Goal: Answer question/provide support: Share knowledge or assist other users

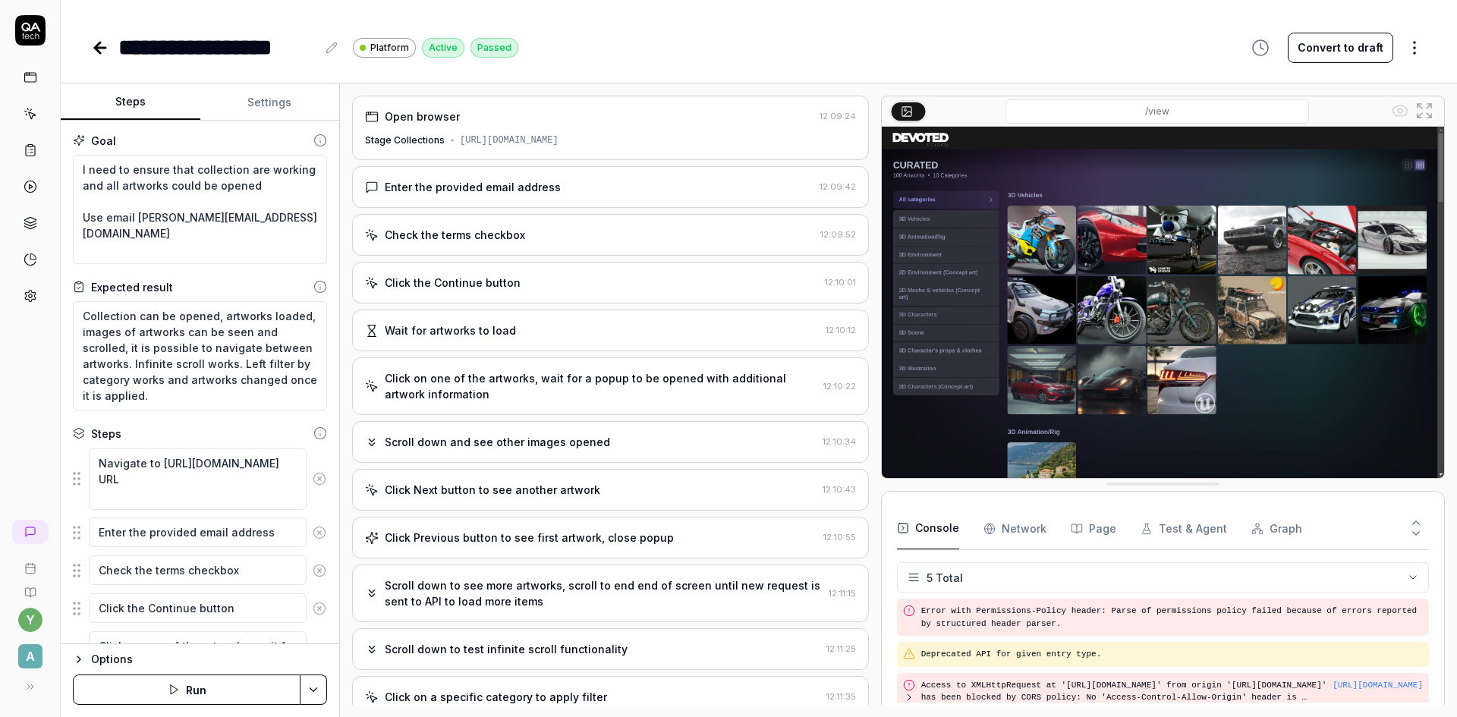
scroll to position [69, 0]
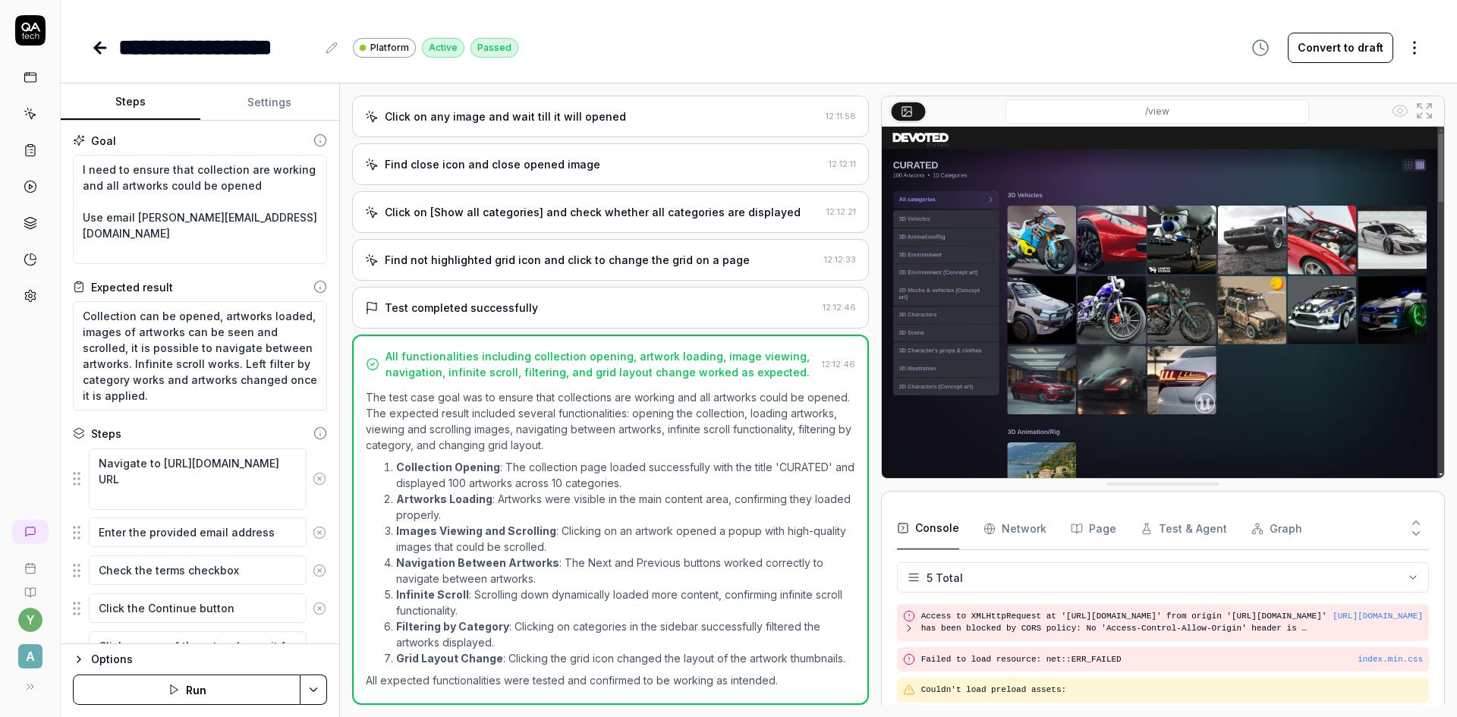
type textarea "*"
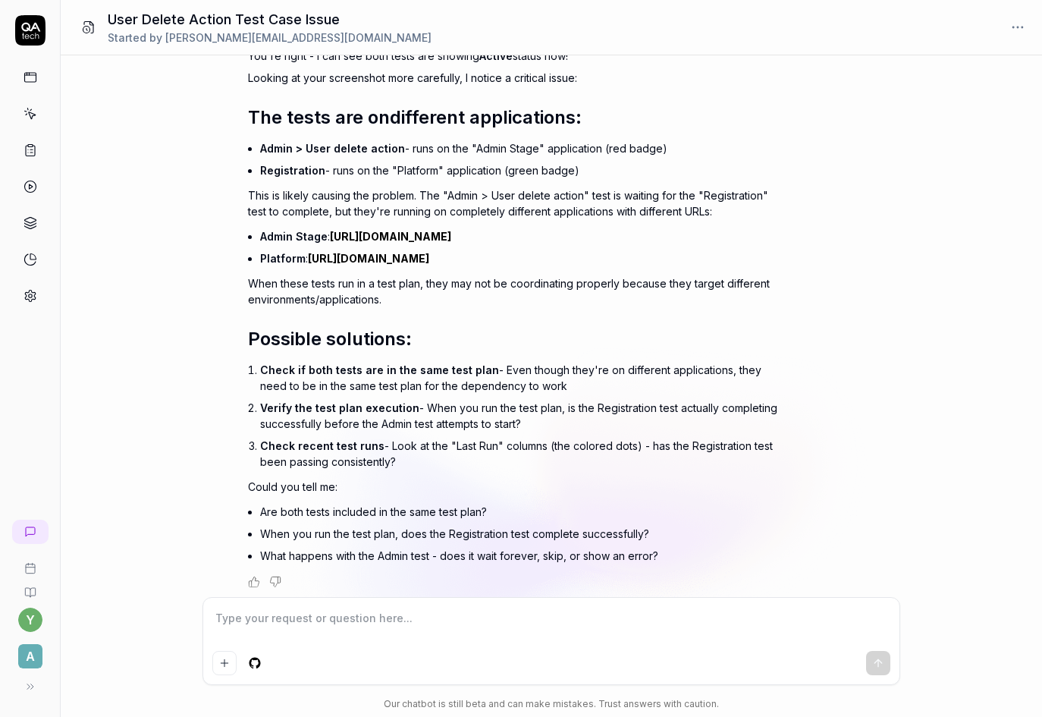
scroll to position [1274, 0]
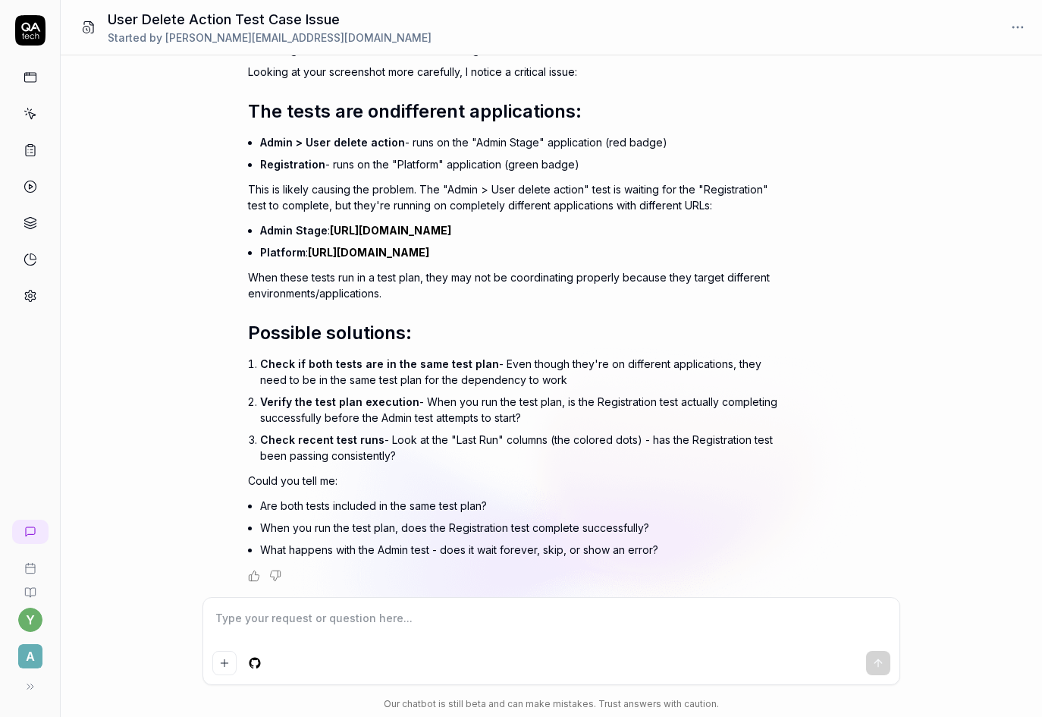
type textarea "*"
click at [294, 620] on textarea at bounding box center [551, 626] width 678 height 38
type textarea "р"
type textarea "*"
type textarea "рщ"
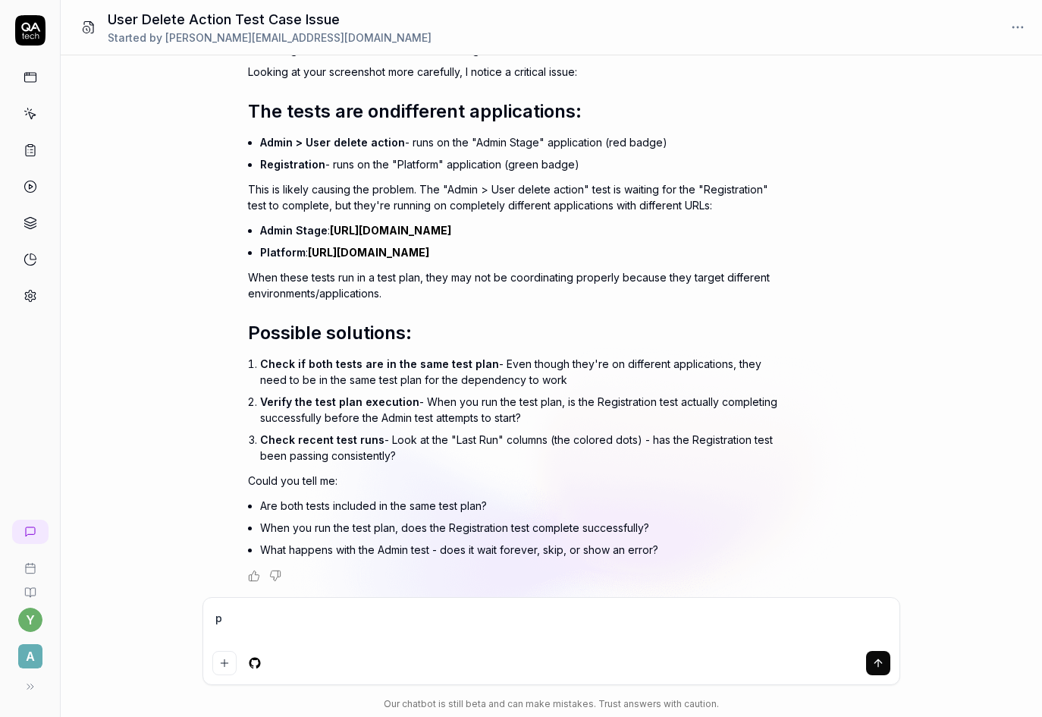
type textarea "*"
type textarea "рщц"
type textarea "*"
type textarea "рщ"
type textarea "*"
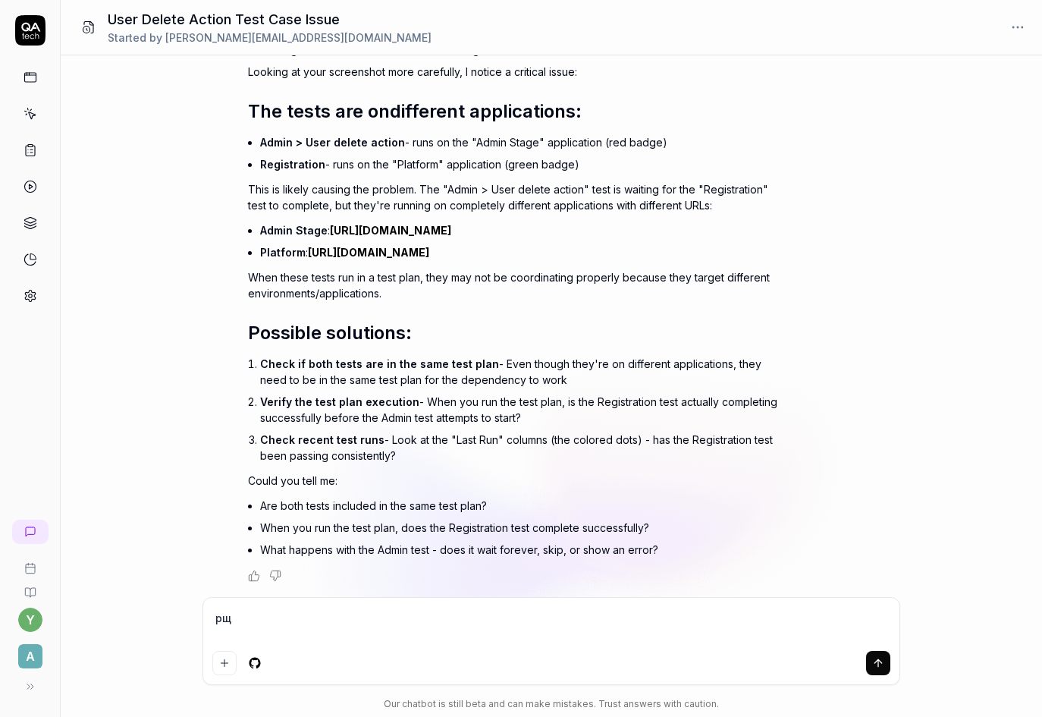
type textarea "р"
type textarea "*"
type textarea "h"
type textarea "*"
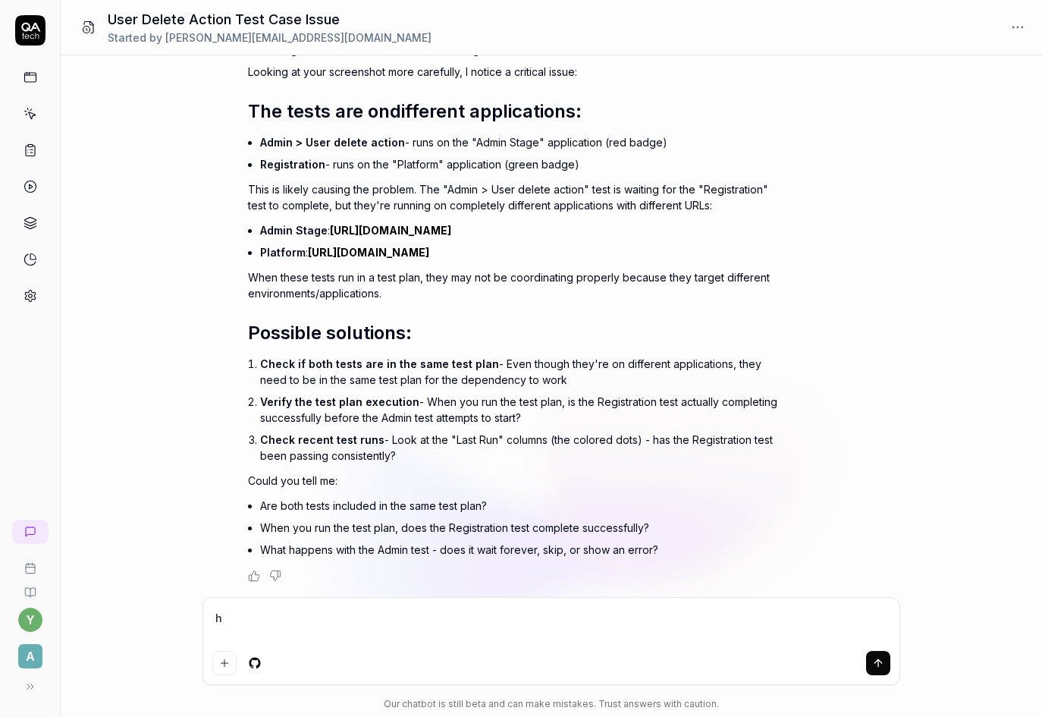
type textarea "ho"
type textarea "*"
type textarea "how"
type textarea "*"
type textarea "how"
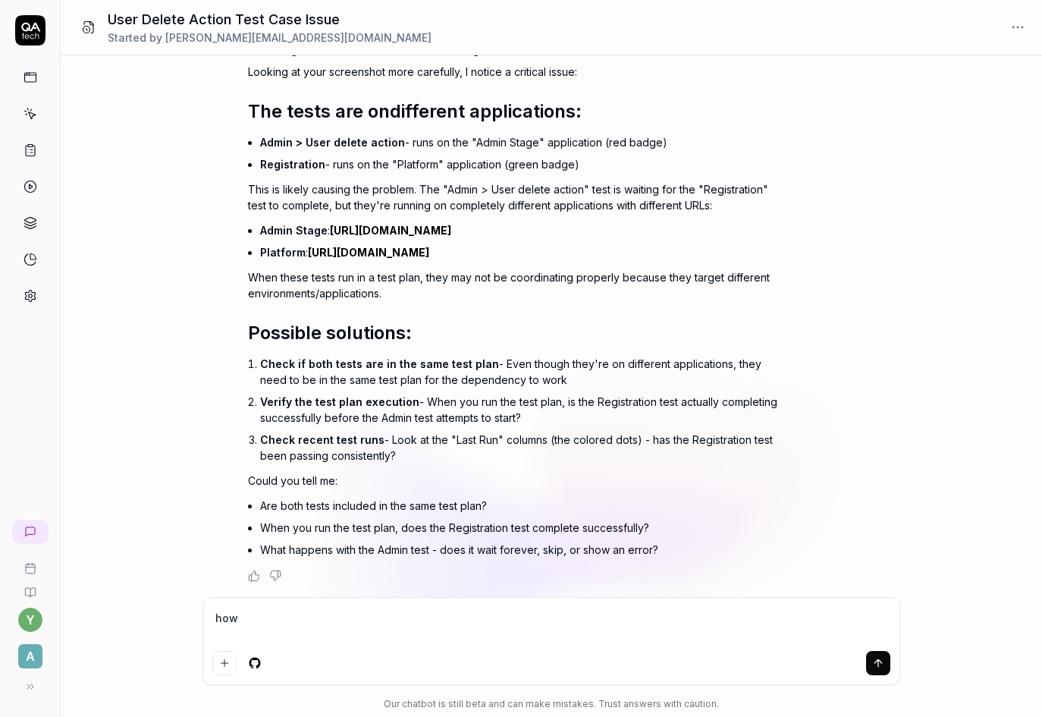
type textarea "*"
type textarea "how c"
type textarea "*"
type textarea "how ca"
type textarea "*"
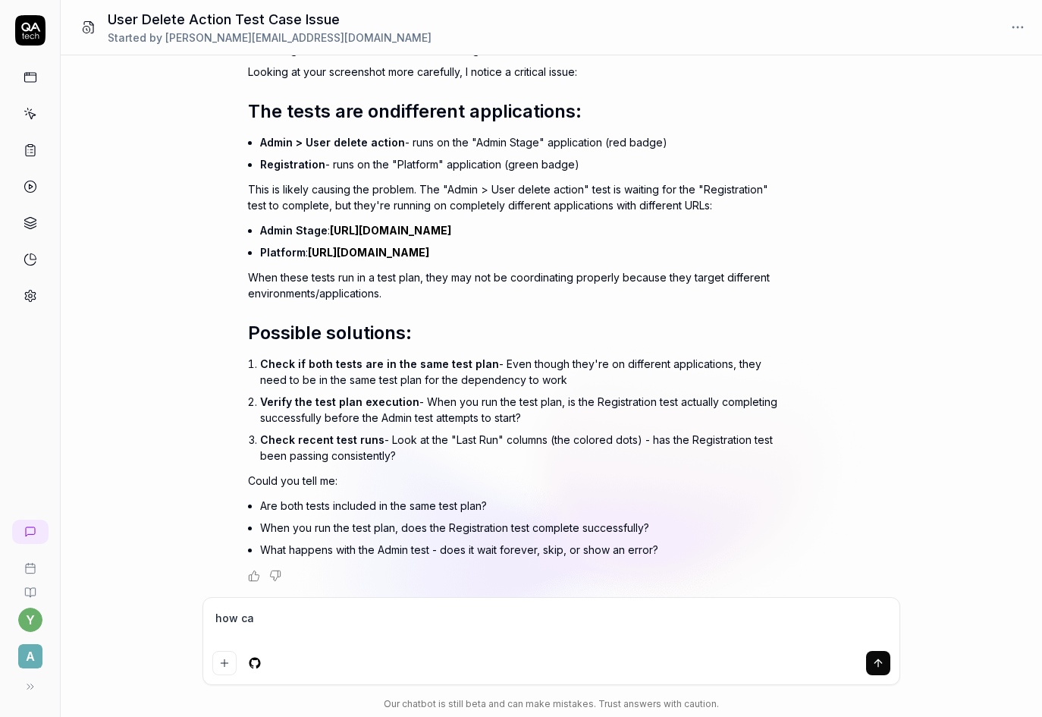
type textarea "how can"
type textarea "*"
type textarea "how can"
type textarea "*"
type textarea "how can I"
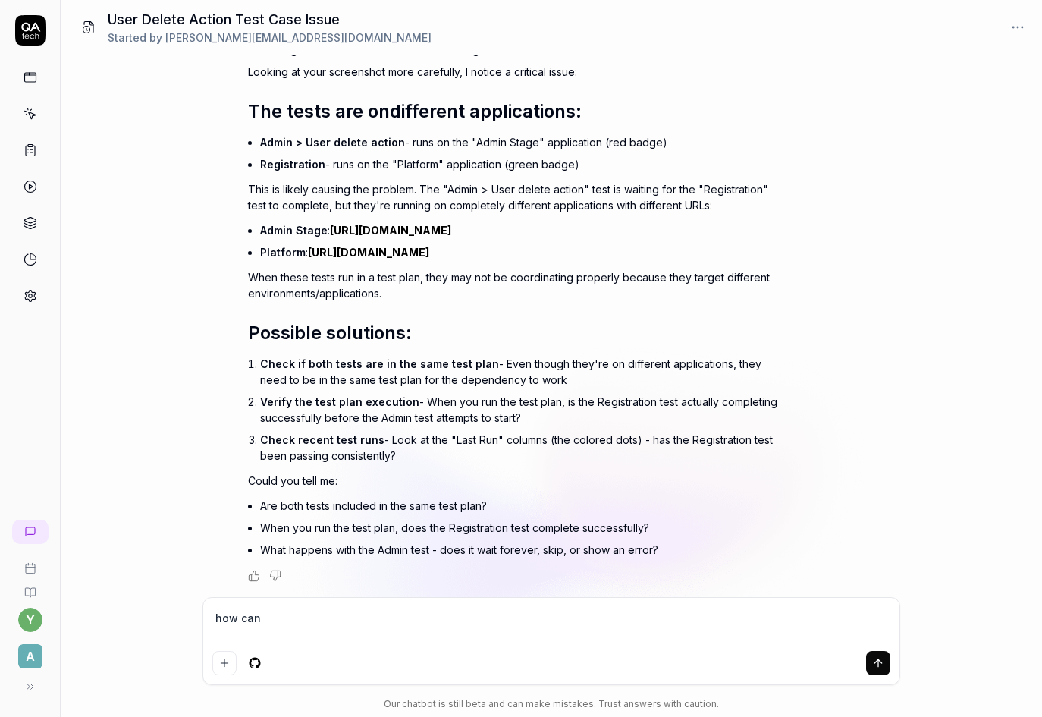
type textarea "*"
type textarea "how can I"
type textarea "*"
type textarea "how can I t"
type textarea "*"
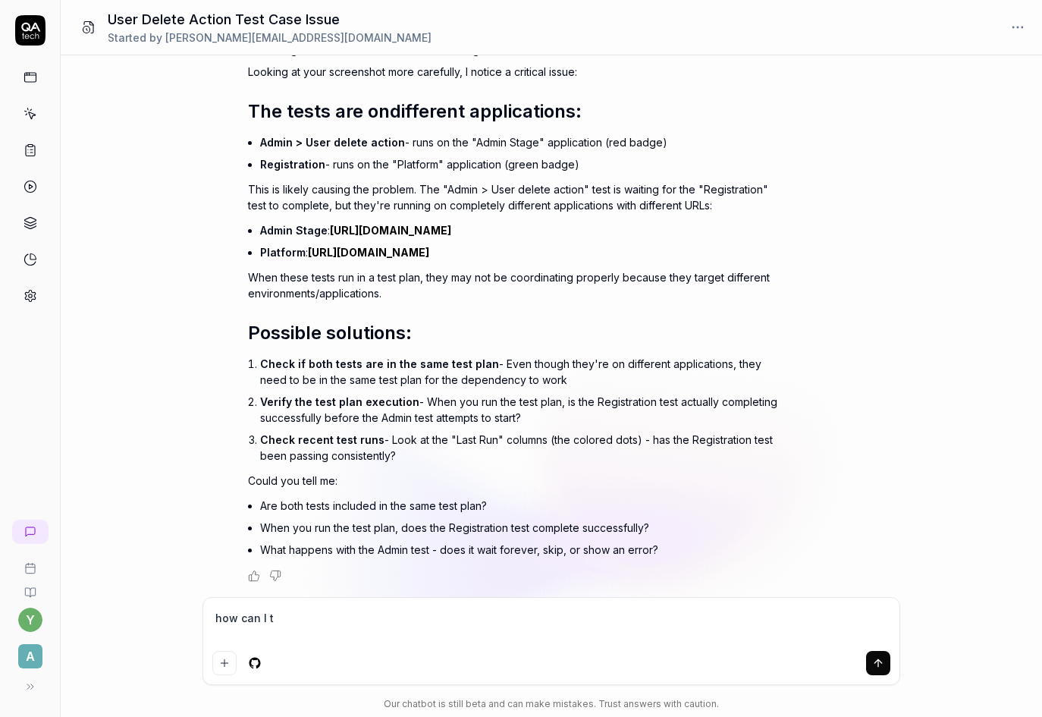
type textarea "how can I ty"
type textarea "*"
type textarea "how can I typ"
type textarea "*"
type textarea "how can I type"
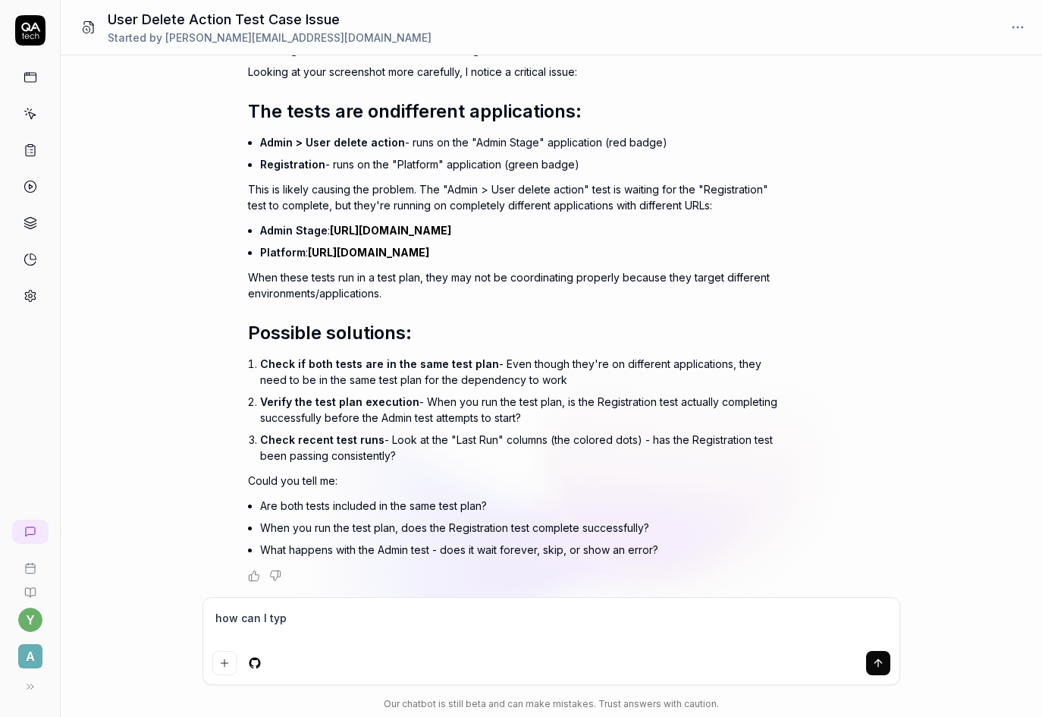
type textarea "*"
type textarea "how can I type"
type textarea "*"
type textarea "how can I type a"
type textarea "*"
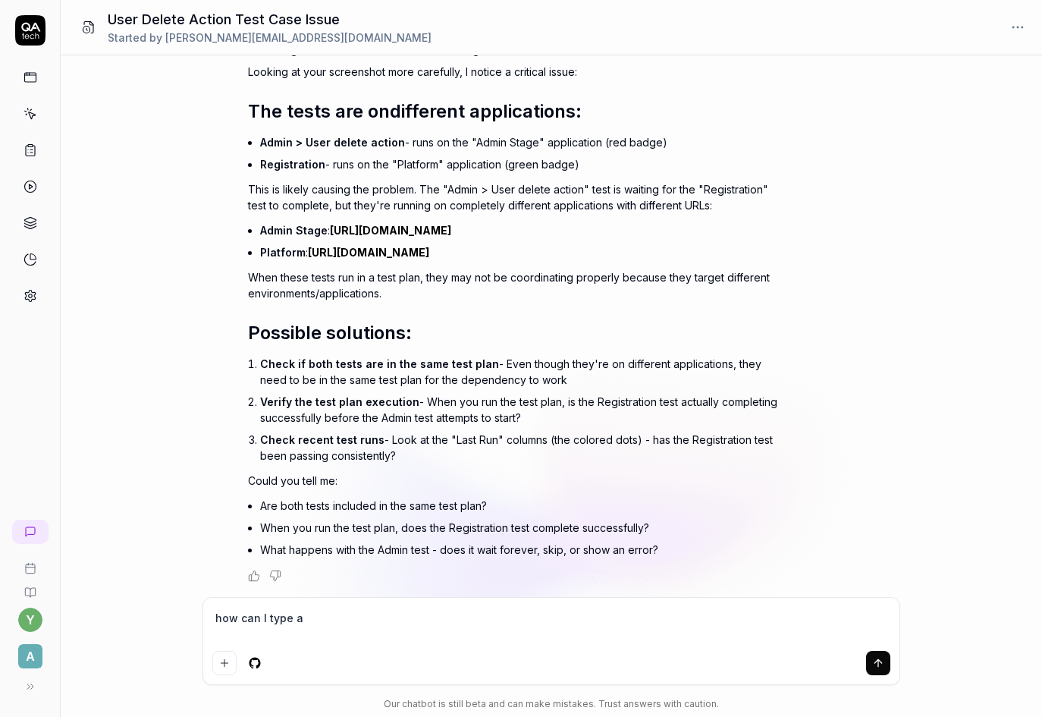
type textarea "how can I type a"
type textarea "*"
type textarea "how can I type a n"
type textarea "*"
type textarea "how can I type a nu"
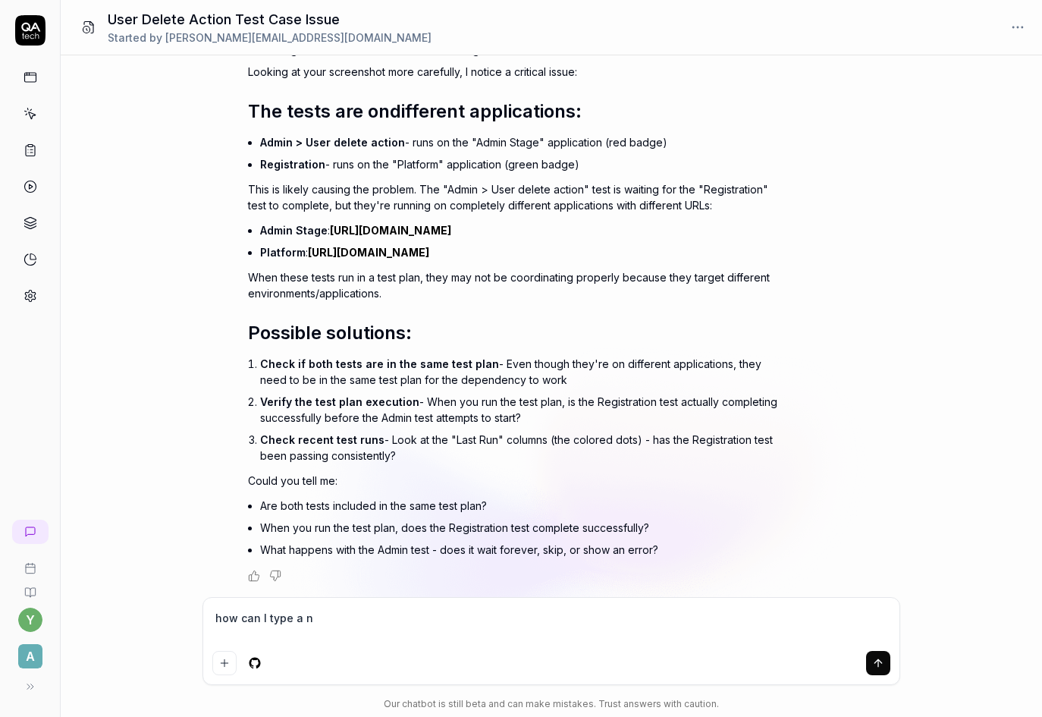
type textarea "*"
type textarea "how can I type a num"
type textarea "*"
type textarea "how can I type a nume"
type textarea "*"
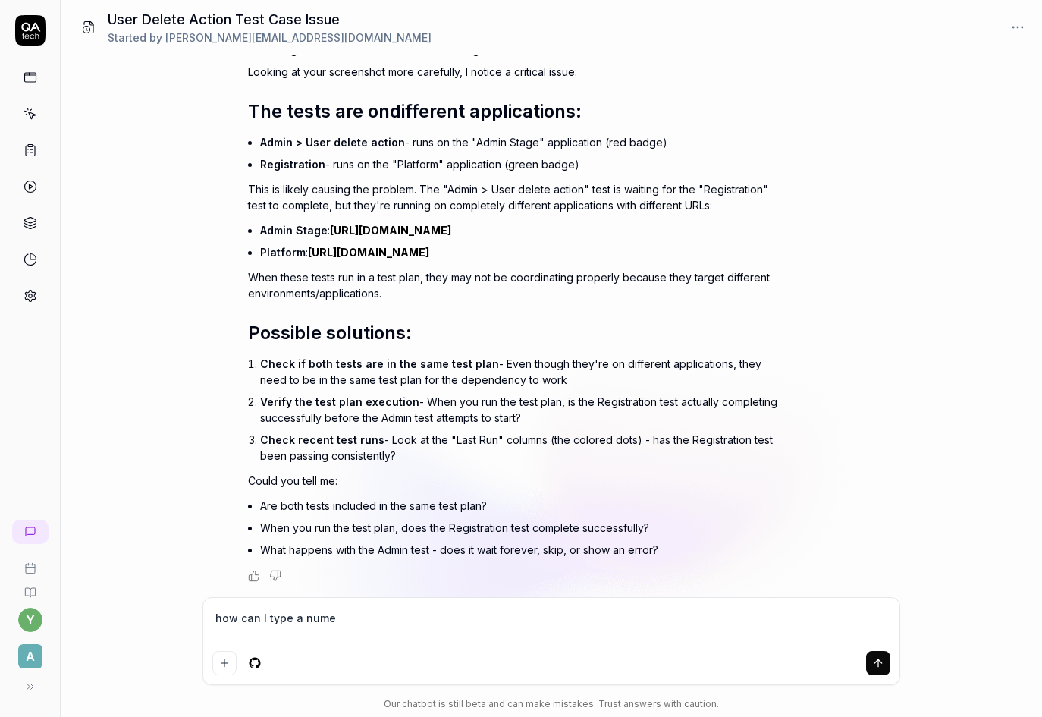
type textarea "how can I type a numer"
type textarea "*"
type textarea "how can I type a numeri"
type textarea "*"
type textarea "how can I type a numeric"
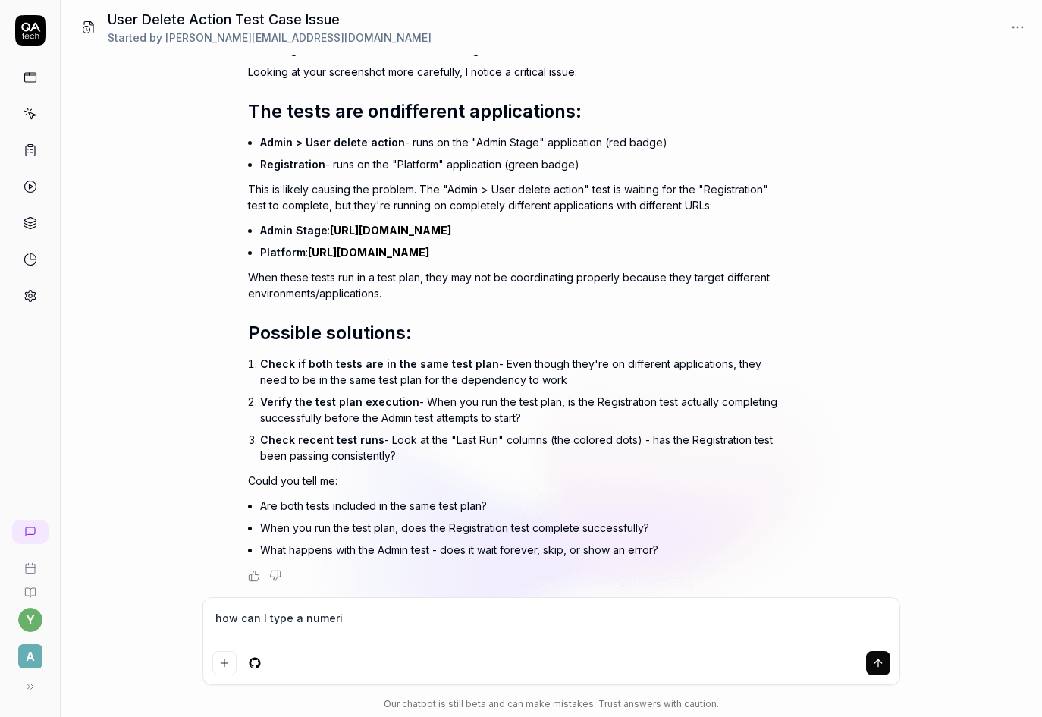
type textarea "*"
type textarea "how can I type a numeric"
type textarea "*"
type textarea "how can I type a numeric v"
type textarea "*"
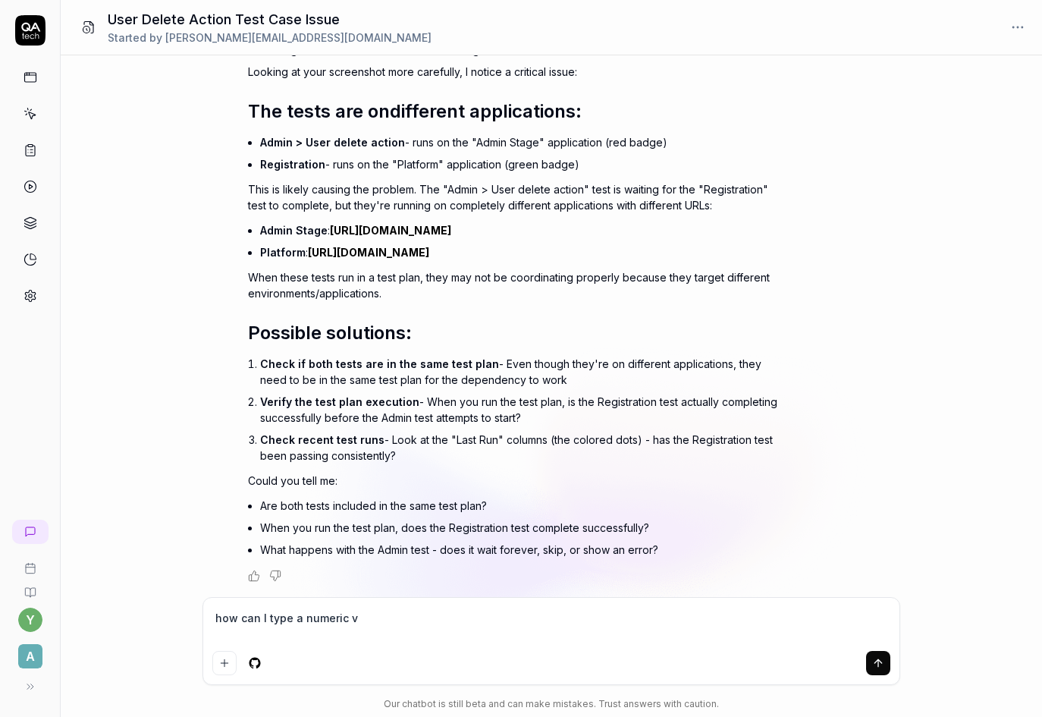
type textarea "how can I type a numeric va"
type textarea "*"
type textarea "how can I type a numeric val"
type textarea "*"
type textarea "how can I type a numeric valu"
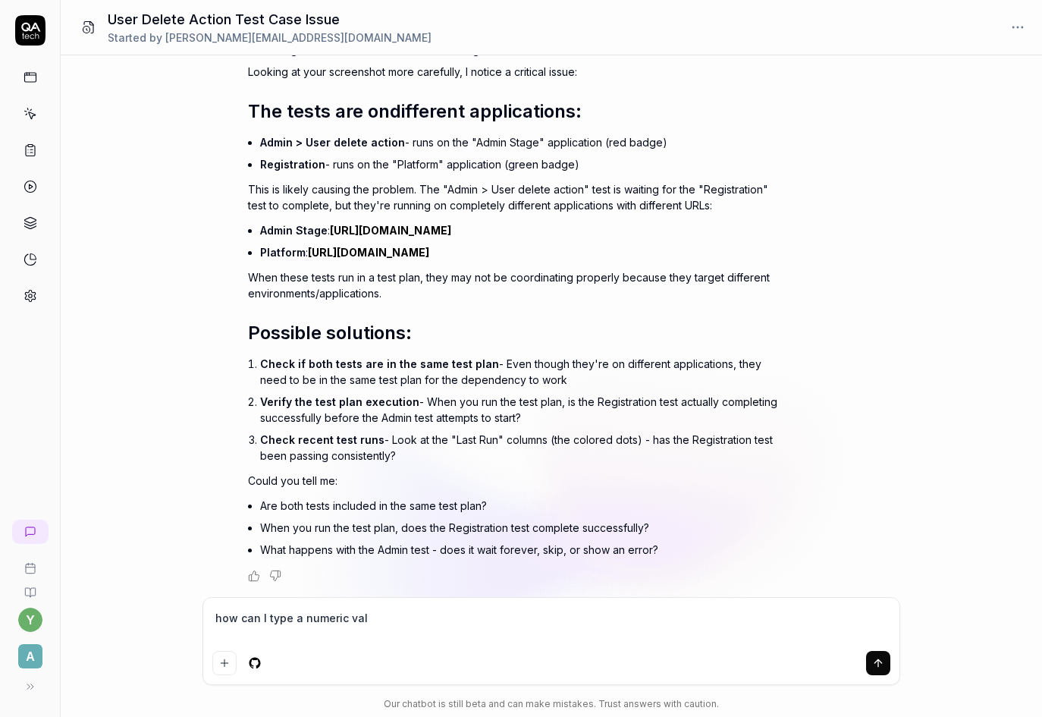
type textarea "*"
type textarea "how can I type a numeric value"
type textarea "*"
type textarea "how can I type a numeric value"
type textarea "*"
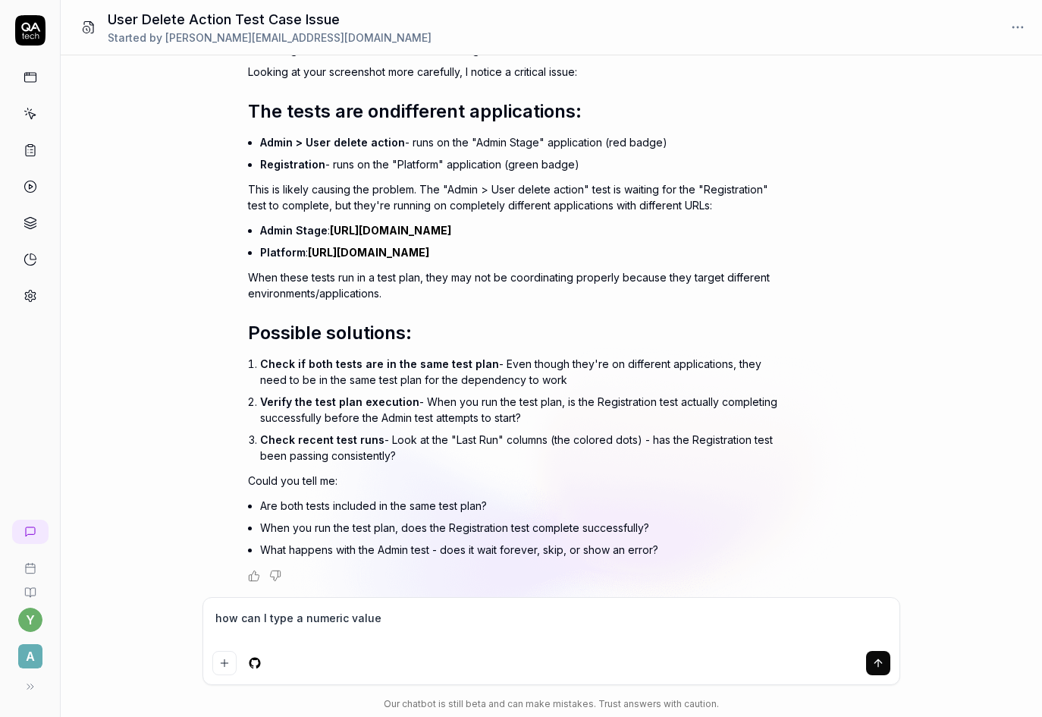
type textarea "how can I type a numeric value i"
type textarea "*"
type textarea "how can I type a numeric value in"
type textarea "*"
type textarea "how can I type a numeric value int"
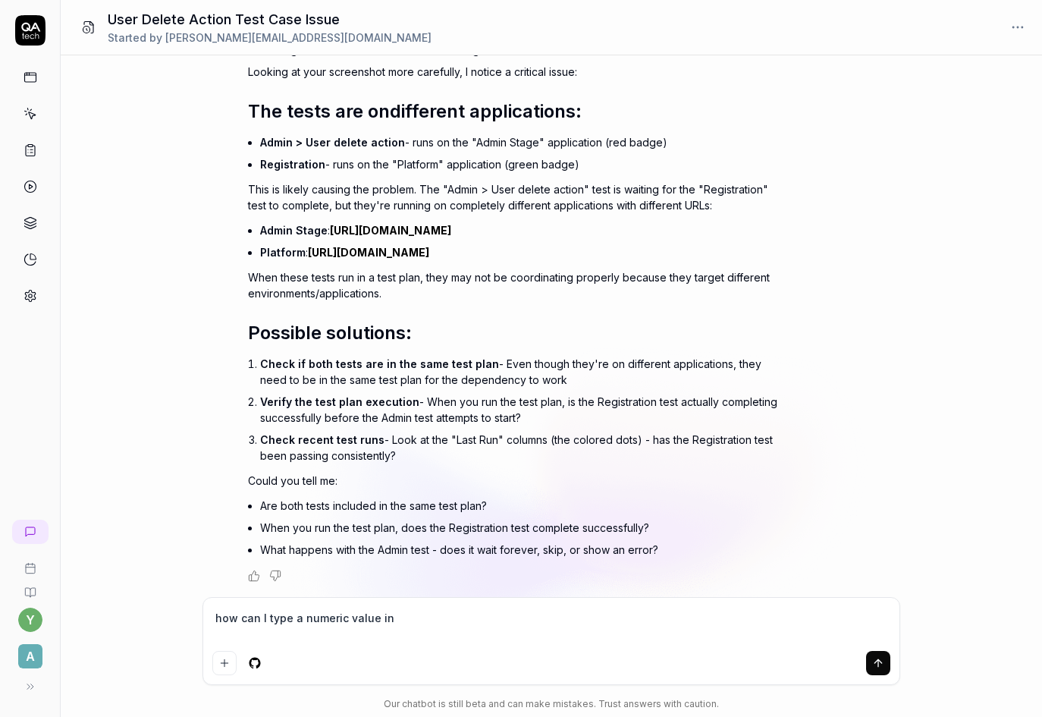
type textarea "*"
type textarea "how can I type a numeric value into"
type textarea "*"
type textarea "how can I type a numeric value into"
type textarea "*"
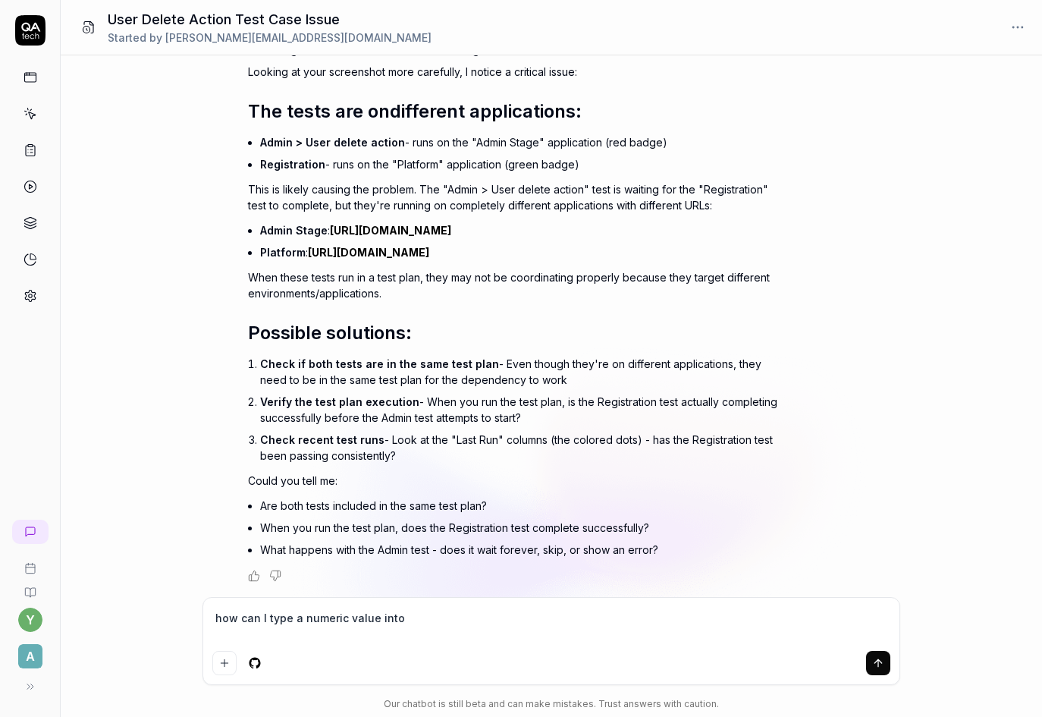
type textarea "how can I type a numeric value into i"
type textarea "*"
type textarea "how can I type a numeric value into in"
type textarea "*"
type textarea "how can I type a numeric value into inp"
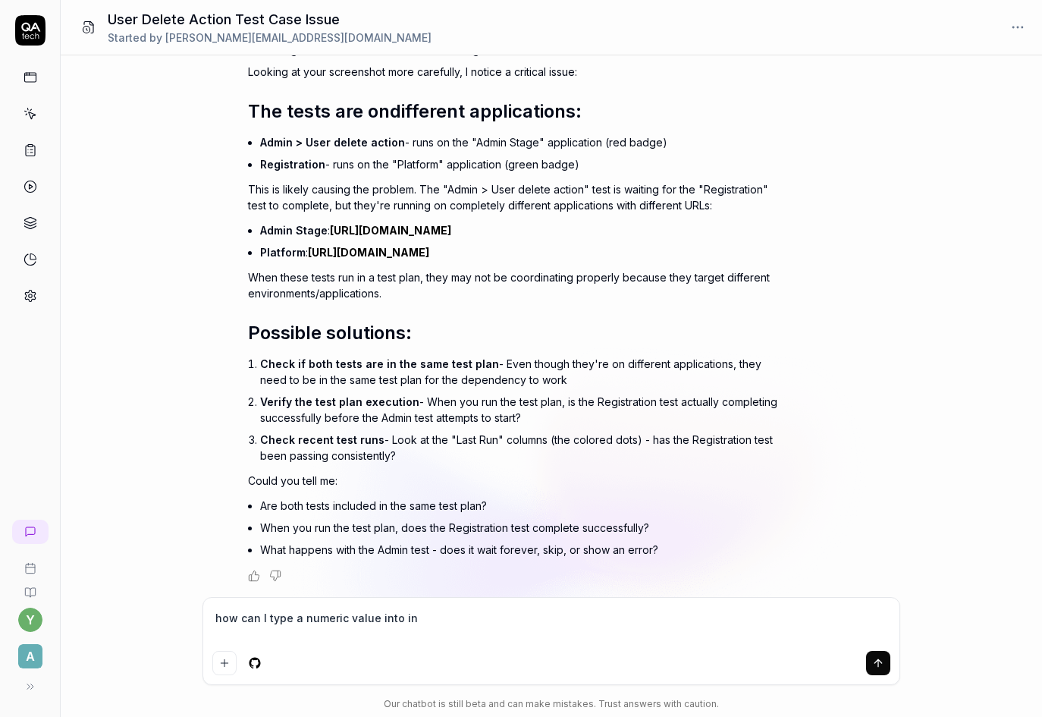
type textarea "*"
type textarea "how can I type a numeric value into inpu"
type textarea "*"
type textarea "how can I type a numeric value into input"
type textarea "*"
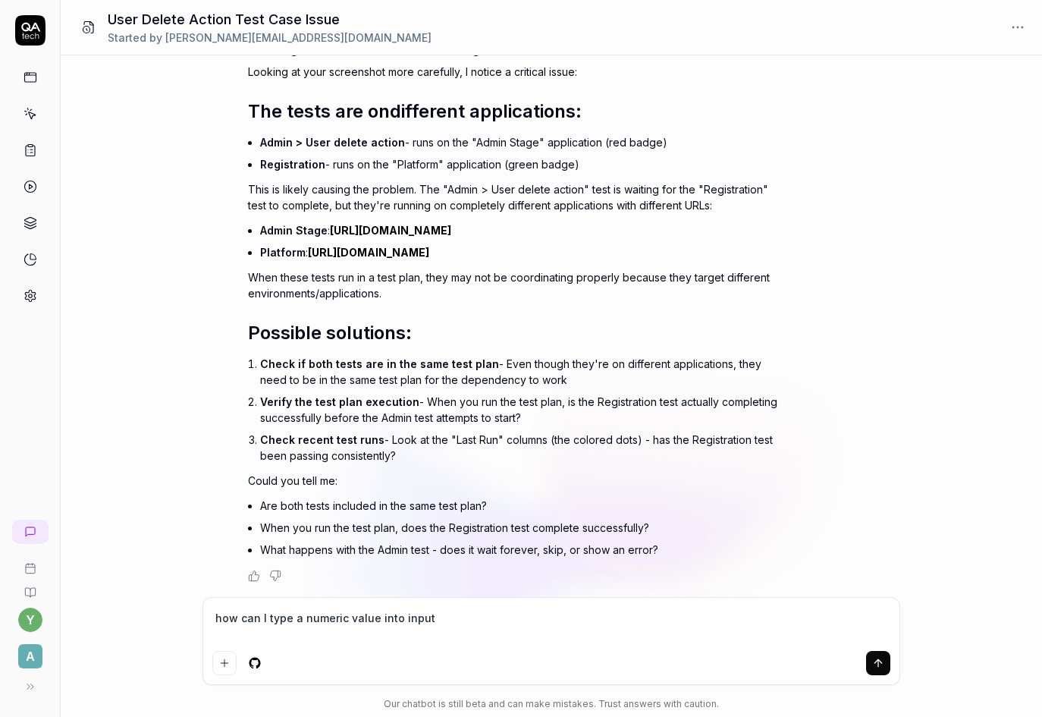
type textarea "how can I type a numeric value into input'"
type textarea "*"
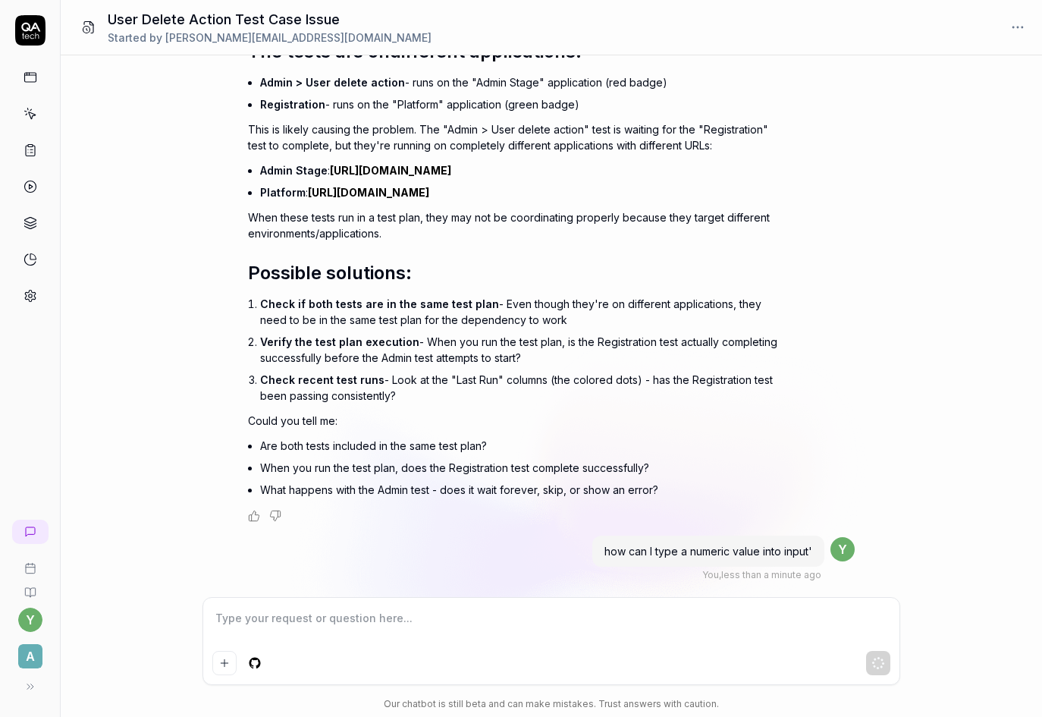
scroll to position [1358, 0]
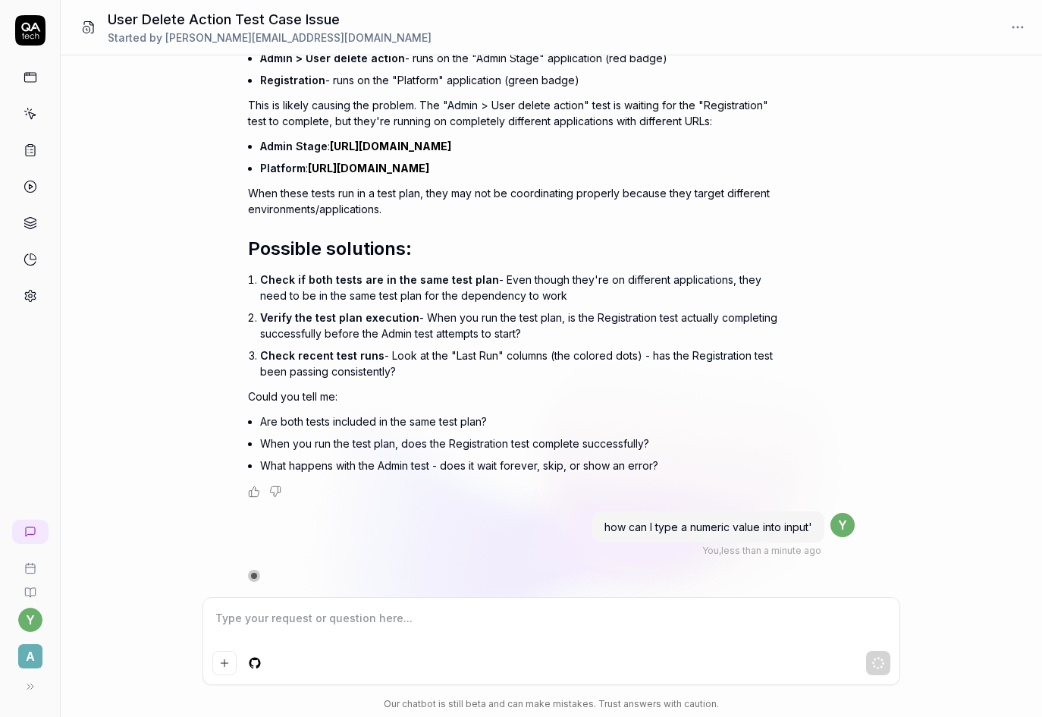
type textarea "*"
click at [336, 619] on textarea at bounding box center [551, 626] width 678 height 38
type textarea "f"
type textarea "*"
type textarea "fo"
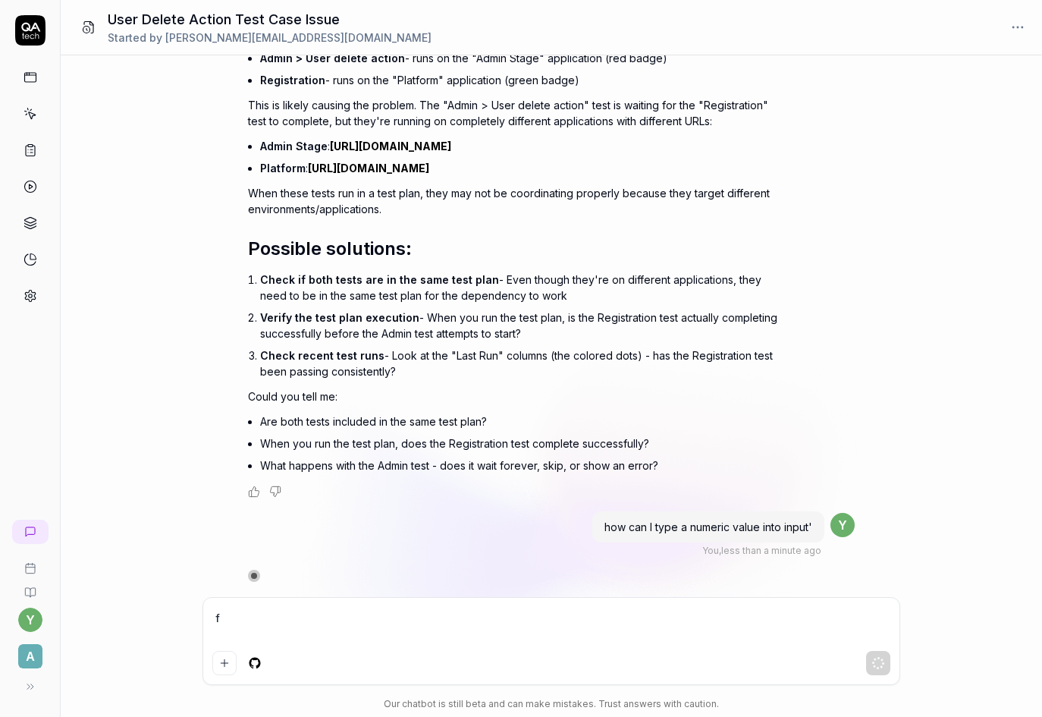
type textarea "*"
type textarea "for"
type textarea "*"
type textarea "for"
type textarea "*"
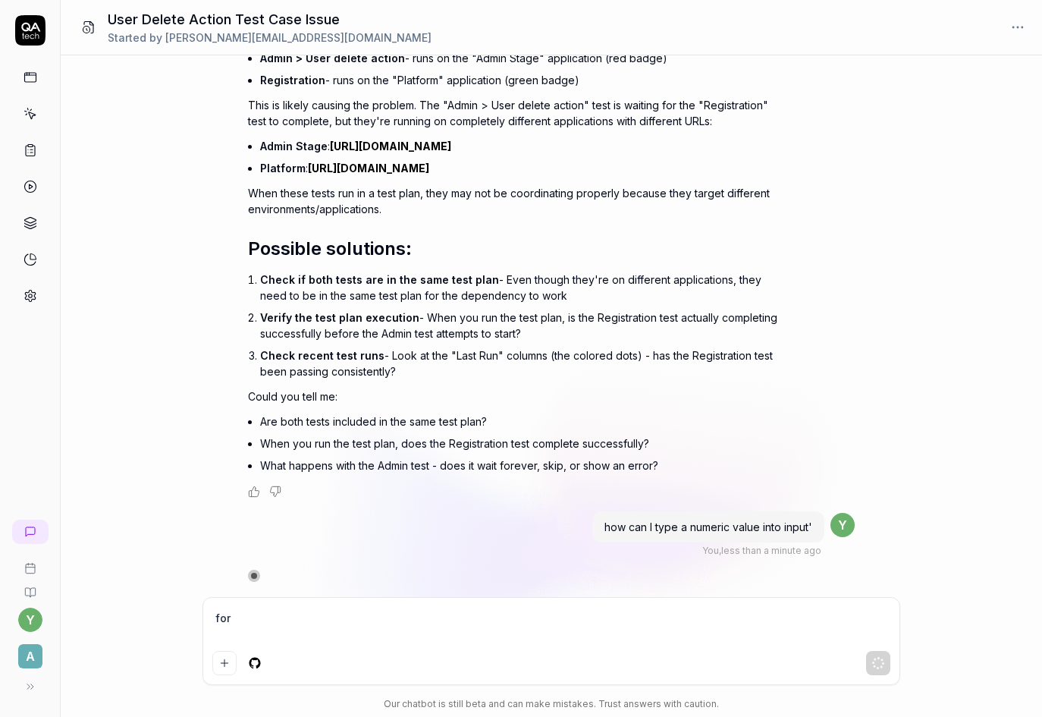
type textarea "for e"
type textarea "*"
type textarea "for ex"
type textarea "*"
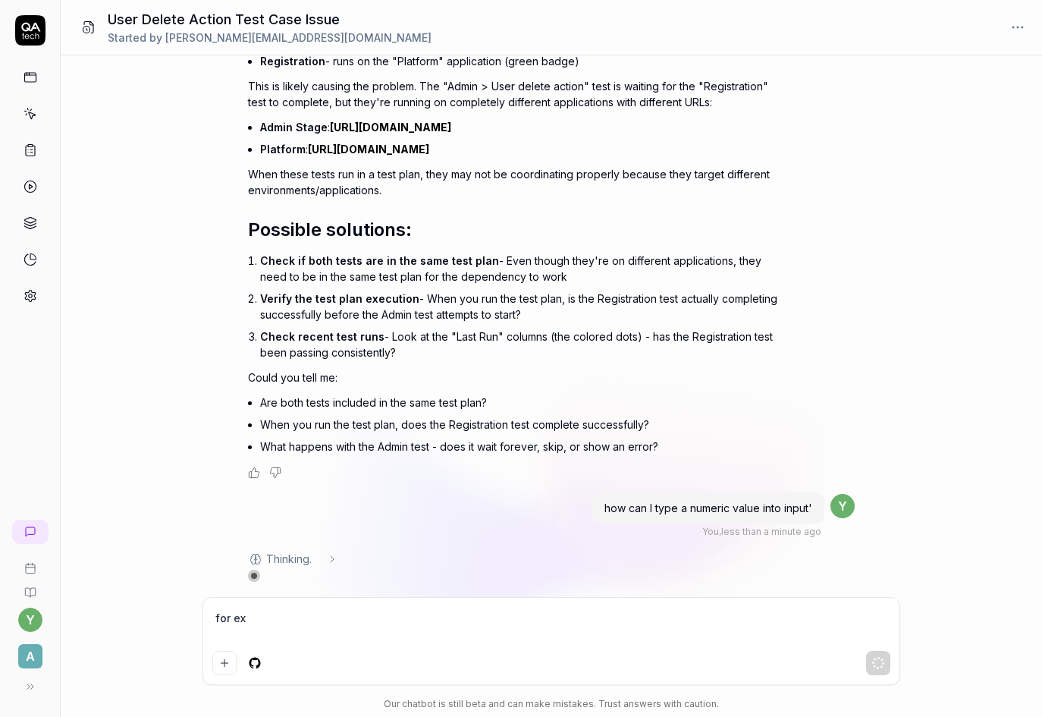
type textarea "for exa"
type textarea "*"
type textarea "for exam"
type textarea "*"
type textarea "for examp"
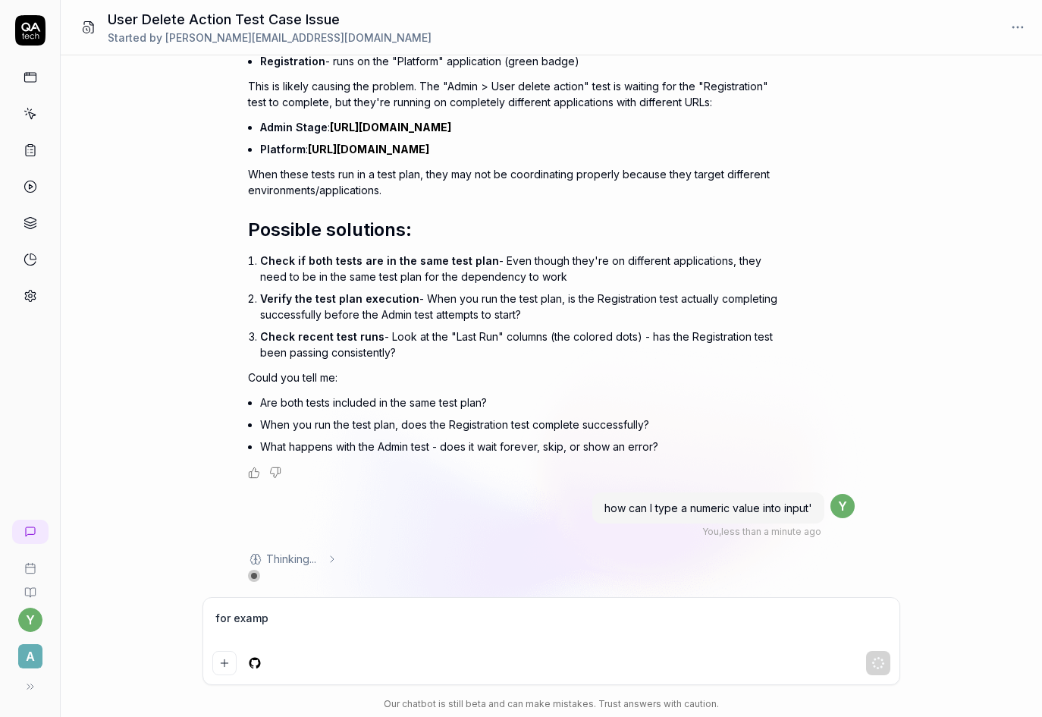
type textarea "*"
type textarea "for exampl"
type textarea "*"
type textarea "for example"
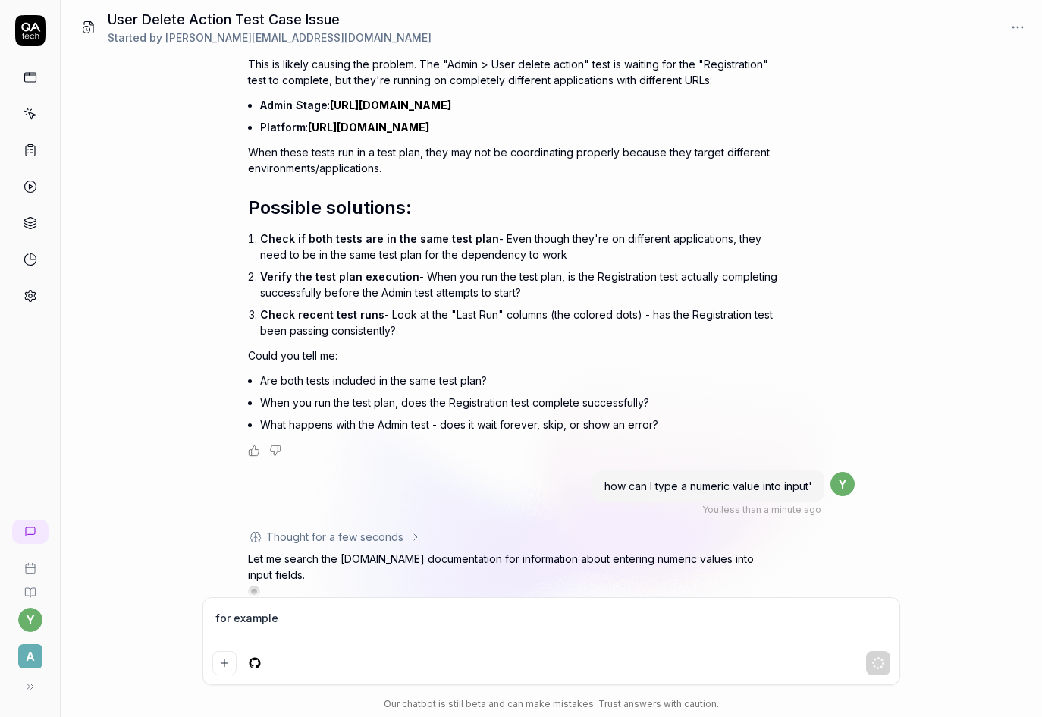
type textarea "*"
type textarea "for example"
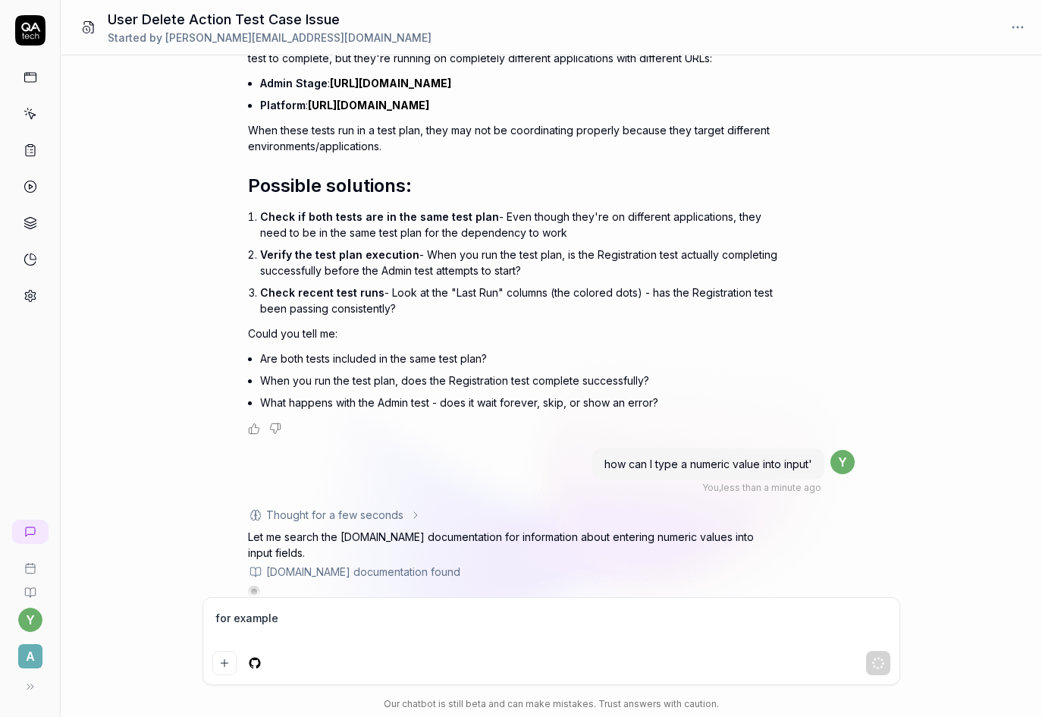
scroll to position [1440, 0]
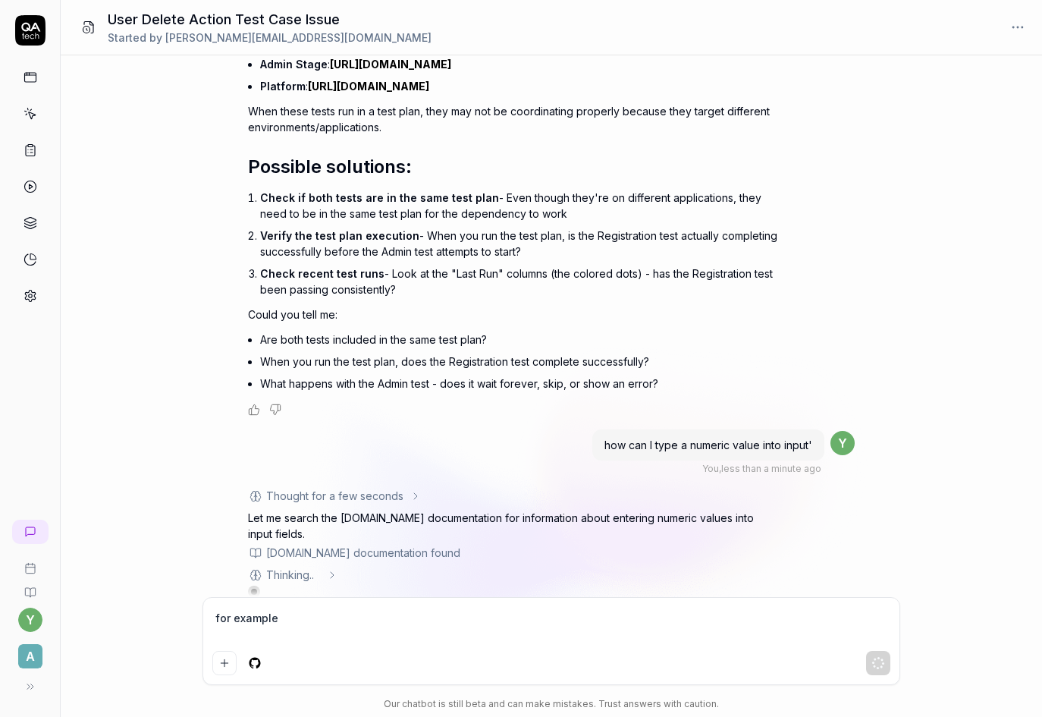
click at [428, 627] on textarea "for example" at bounding box center [551, 626] width 678 height 38
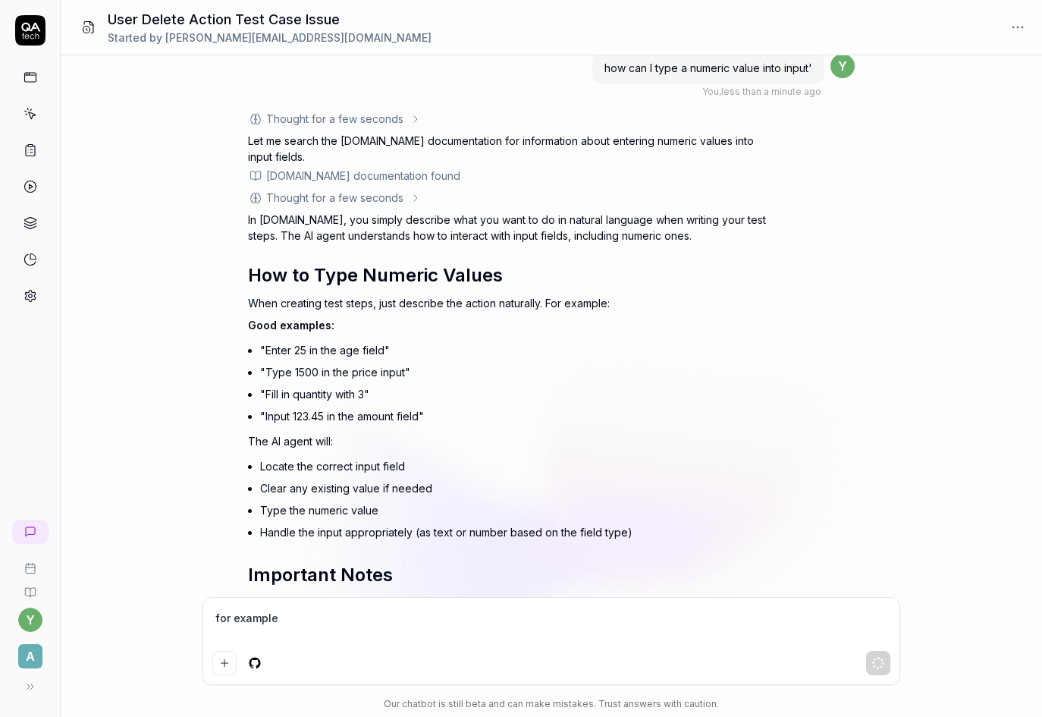
scroll to position [1806, 0]
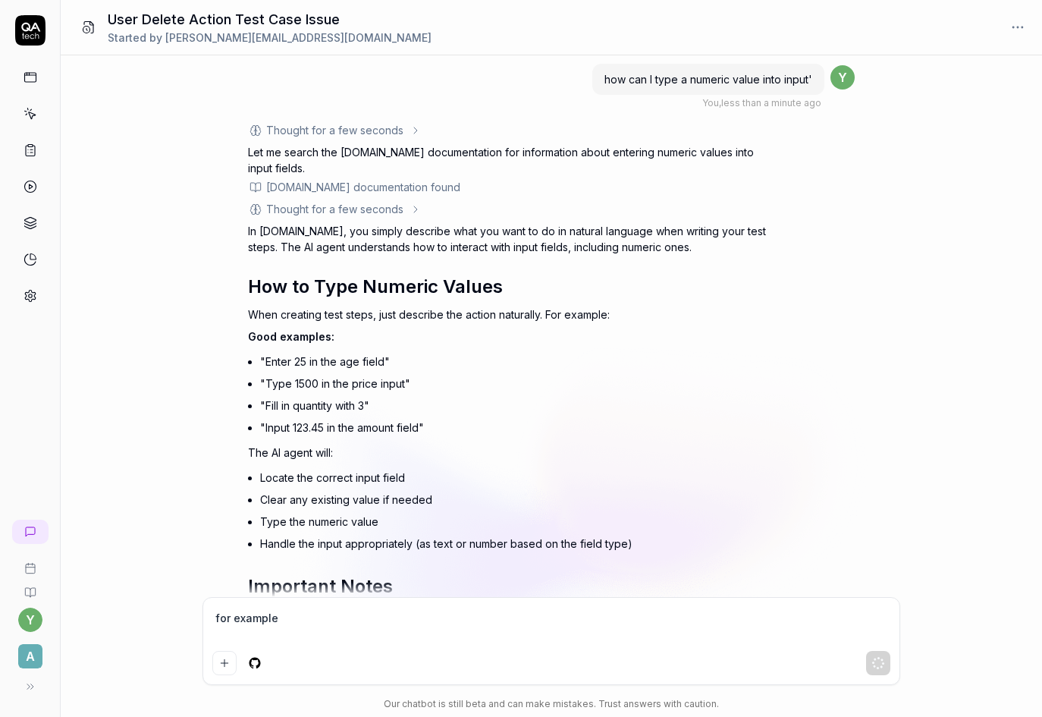
type textarea "*"
type textarea "for example"
drag, startPoint x: 310, startPoint y: 460, endPoint x: 399, endPoint y: 459, distance: 88.8
click at [399, 467] on li "Locate the correct input field" at bounding box center [519, 478] width 519 height 22
drag, startPoint x: 294, startPoint y: 483, endPoint x: 395, endPoint y: 493, distance: 101.5
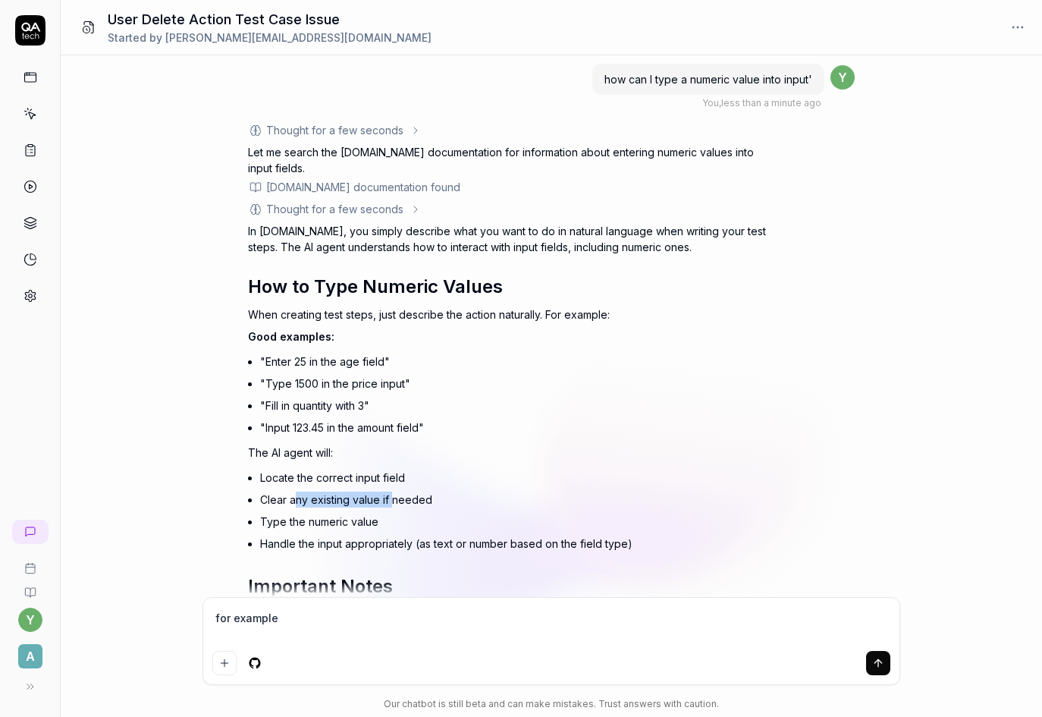
click at [395, 493] on li "Clear any existing value if needed" at bounding box center [519, 500] width 519 height 22
drag, startPoint x: 324, startPoint y: 503, endPoint x: 374, endPoint y: 504, distance: 50.1
click at [374, 511] on li "Type the numeric value" at bounding box center [519, 522] width 519 height 22
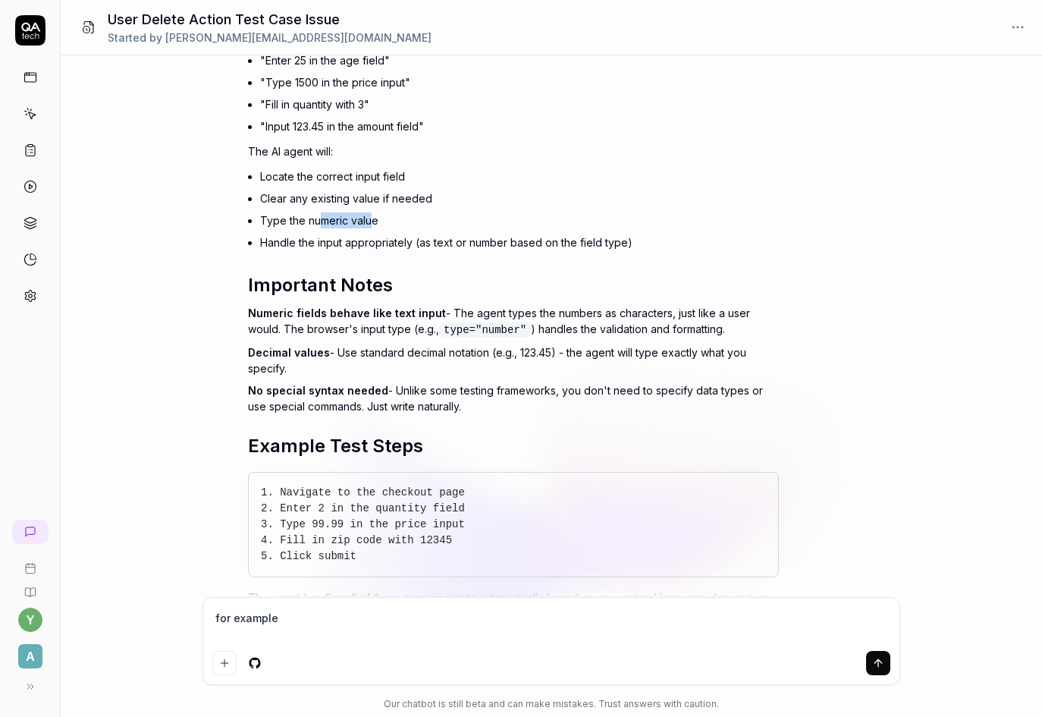
scroll to position [2157, 0]
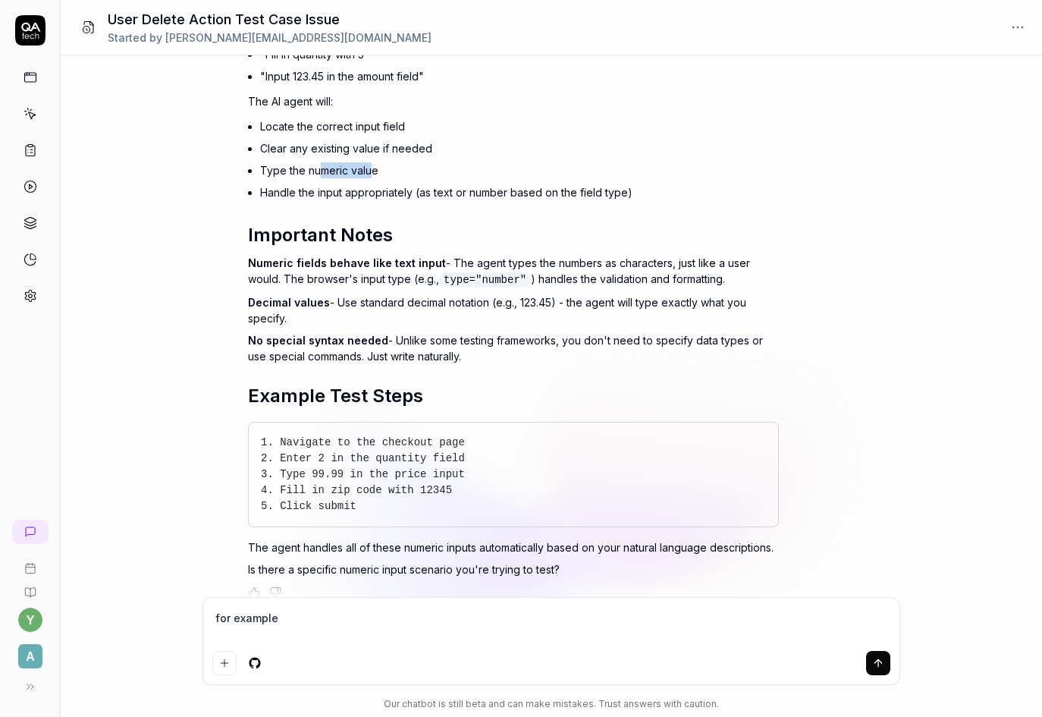
type textarea "*"
click at [310, 618] on textarea "for example" at bounding box center [551, 626] width 678 height 38
type textarea "for example h"
type textarea "*"
type textarea "for example ho"
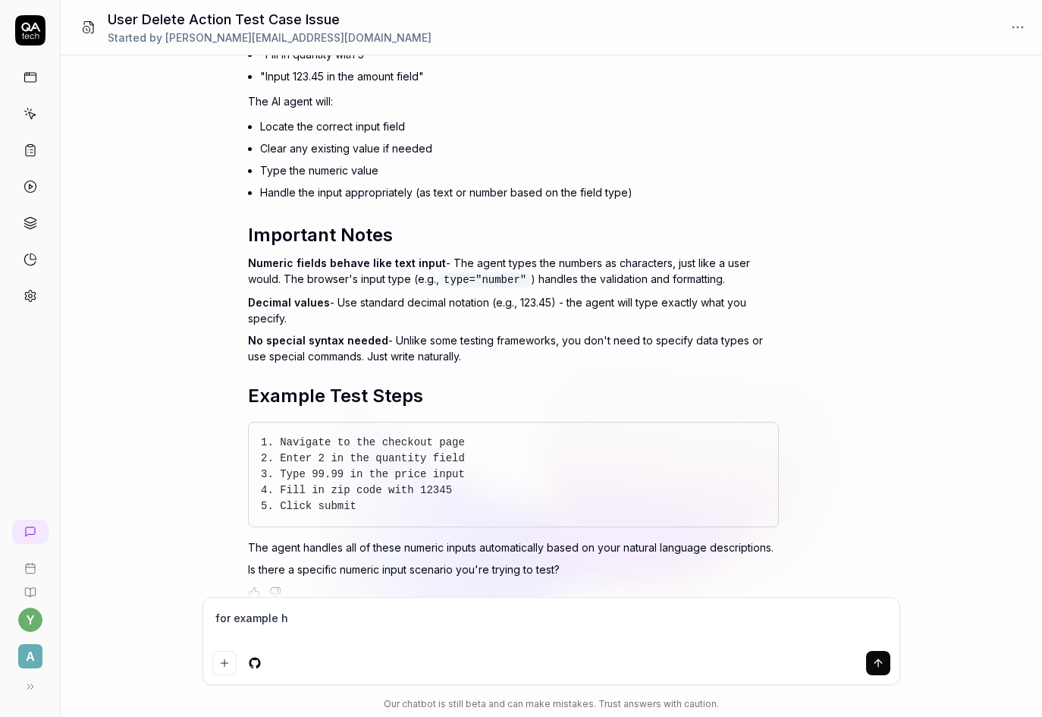
type textarea "*"
type textarea "for example hot"
type textarea "*"
type textarea "for example ho"
type textarea "*"
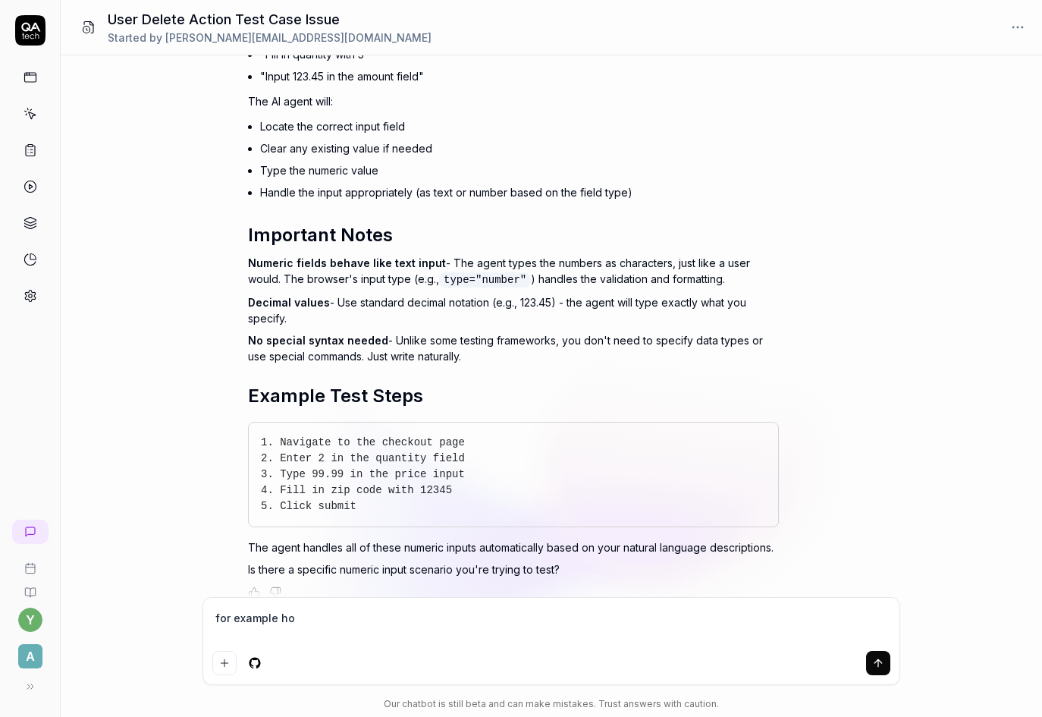
type textarea "for example hoe"
type textarea "*"
type textarea "for example ho"
type textarea "*"
type textarea "for example how"
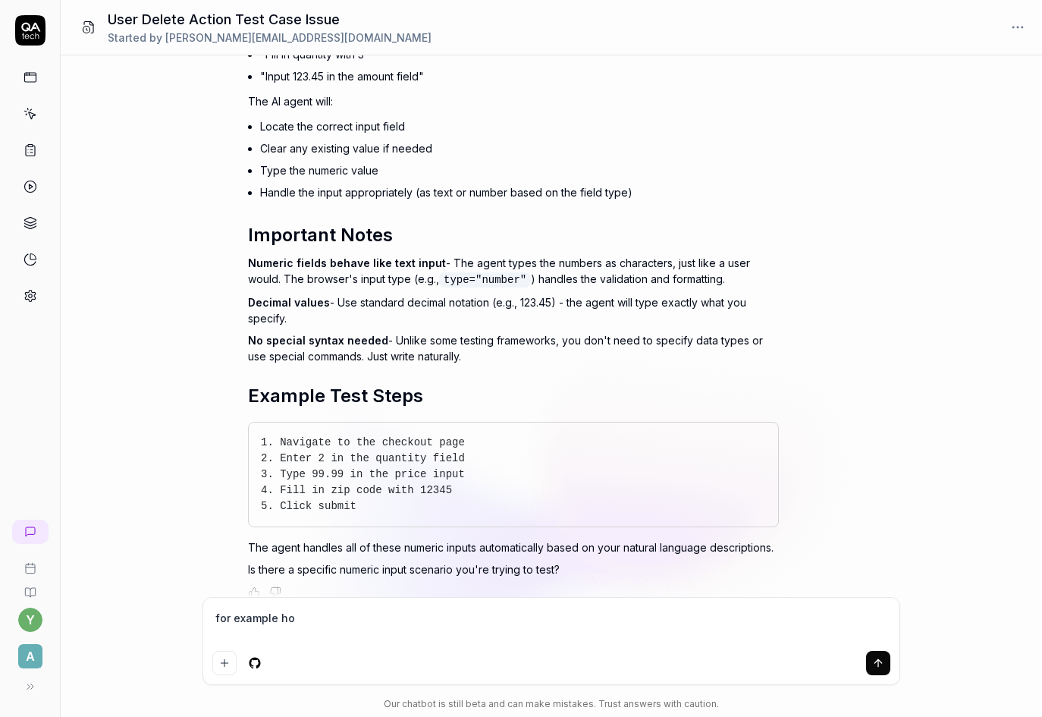
type textarea "*"
type textarea "for example ho"
type textarea "*"
type textarea "for example h"
type textarea "*"
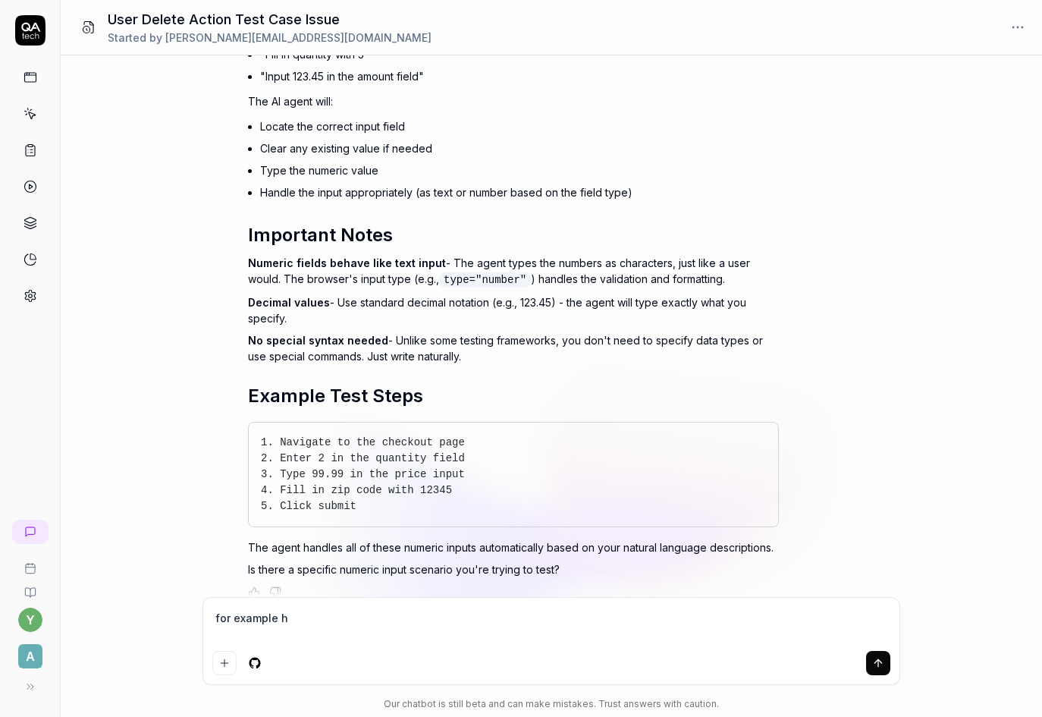
type textarea "for example"
type textarea "*"
type textarea "for example"
type textarea "*"
type textarea "for example"
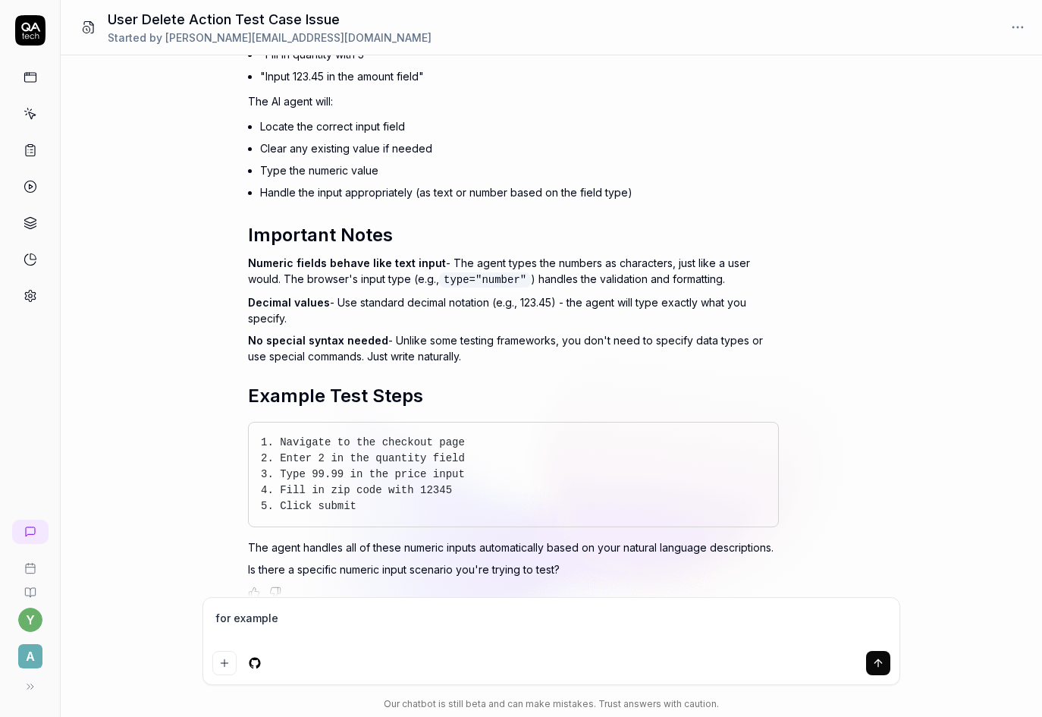
type textarea "*"
type textarea "for example"
type textarea "*"
paste textarea "[Vendor] Registration via Platform (CRUD)"
type textarea "for example [Vendor] Registration via Platform (CRUD)"
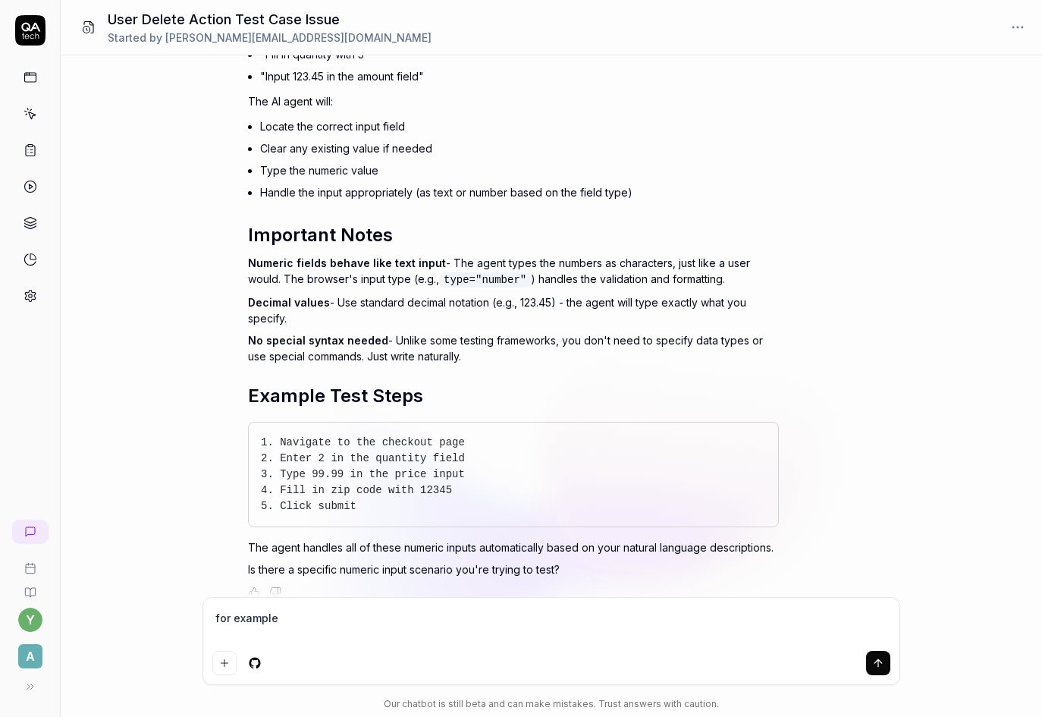
type textarea "*"
type textarea "for example [Vendor] Registration via Platform (CRUD)"
type textarea "*"
type textarea "for example [Vendor] Registration via Platform (CRUD) i"
type textarea "*"
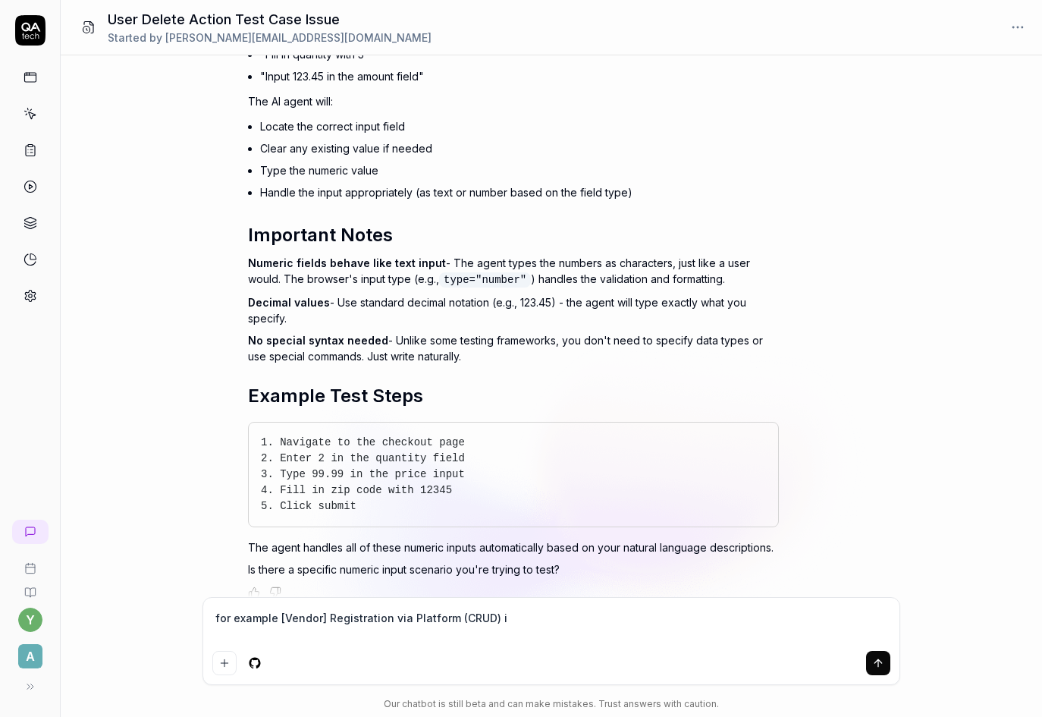
type textarea "for example [Vendor] Registration via Platform (CRUD) in"
type textarea "*"
type textarea "for example [Vendor] Registration via Platform (CRUD) in"
type textarea "*"
type textarea "for example [Vendor] Registration via Platform (CRUD) in t"
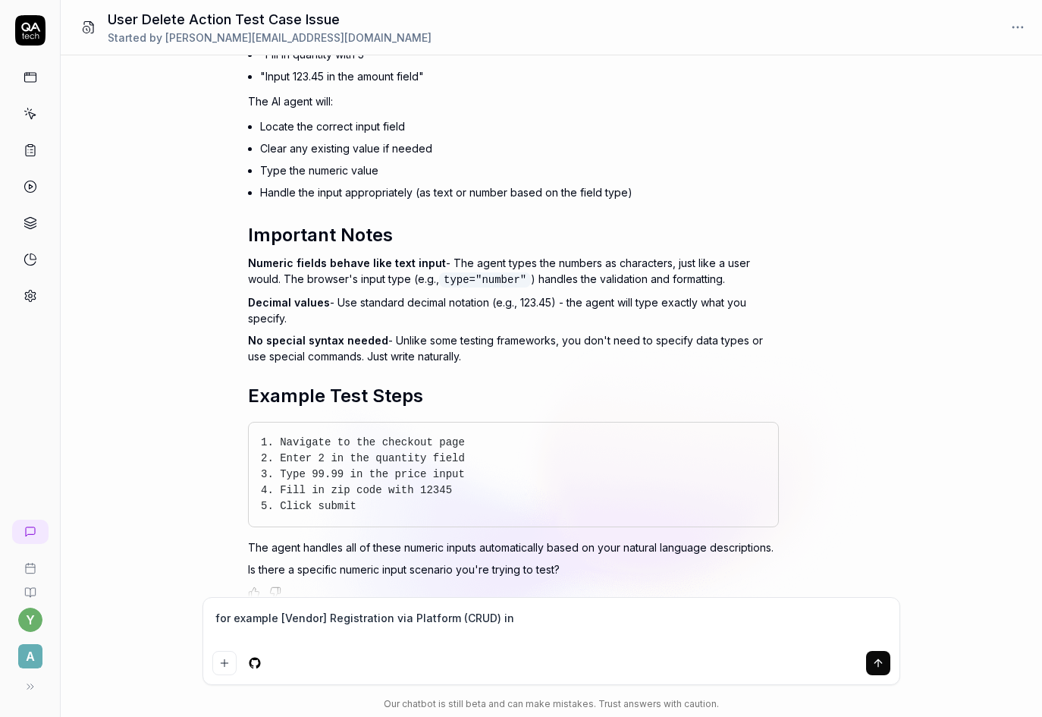
type textarea "*"
type textarea "for example [Vendor] Registration via Platform (CRUD) in th"
type textarea "*"
type textarea "for example [Vendor] Registration via Platform (CRUD) in thi"
type textarea "*"
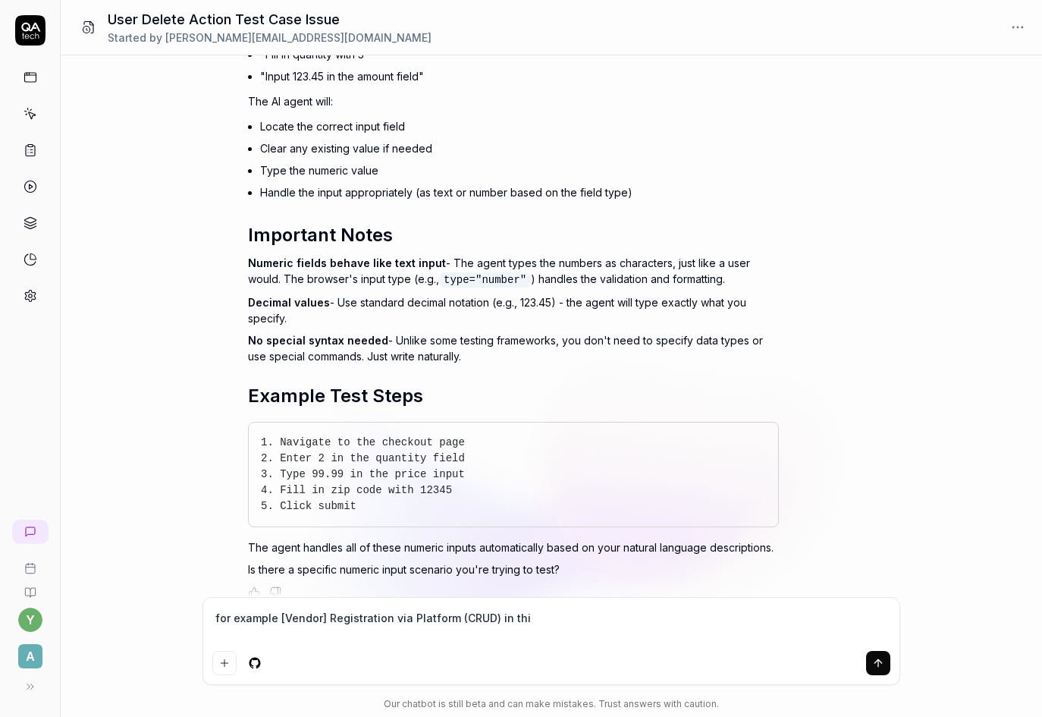
type textarea "for example [Vendor] Registration via Platform (CRUD) in this"
type textarea "*"
type textarea "for example [Vendor] Registration via Platform (CRUD) in this"
type textarea "*"
type textarea "for example [Vendor] Registration via Platform (CRUD) in this t"
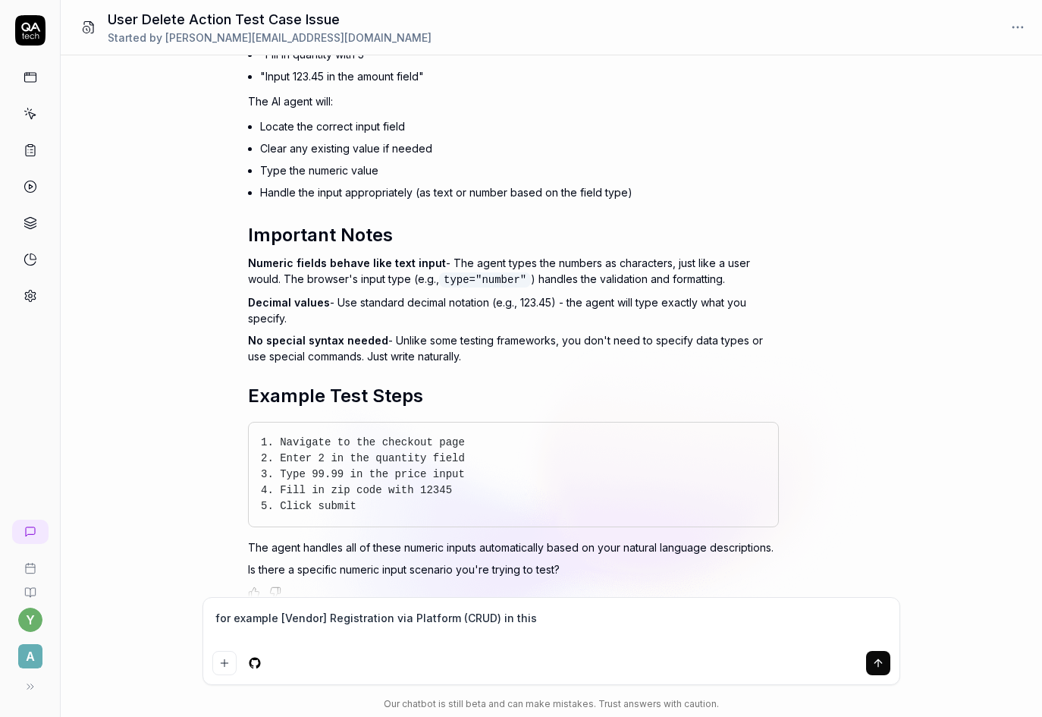
type textarea "*"
type textarea "for example [Vendor] Registration via Platform (CRUD) in this te"
type textarea "*"
type textarea "for example [Vendor] Registration via Platform (CRUD) in this tes"
type textarea "*"
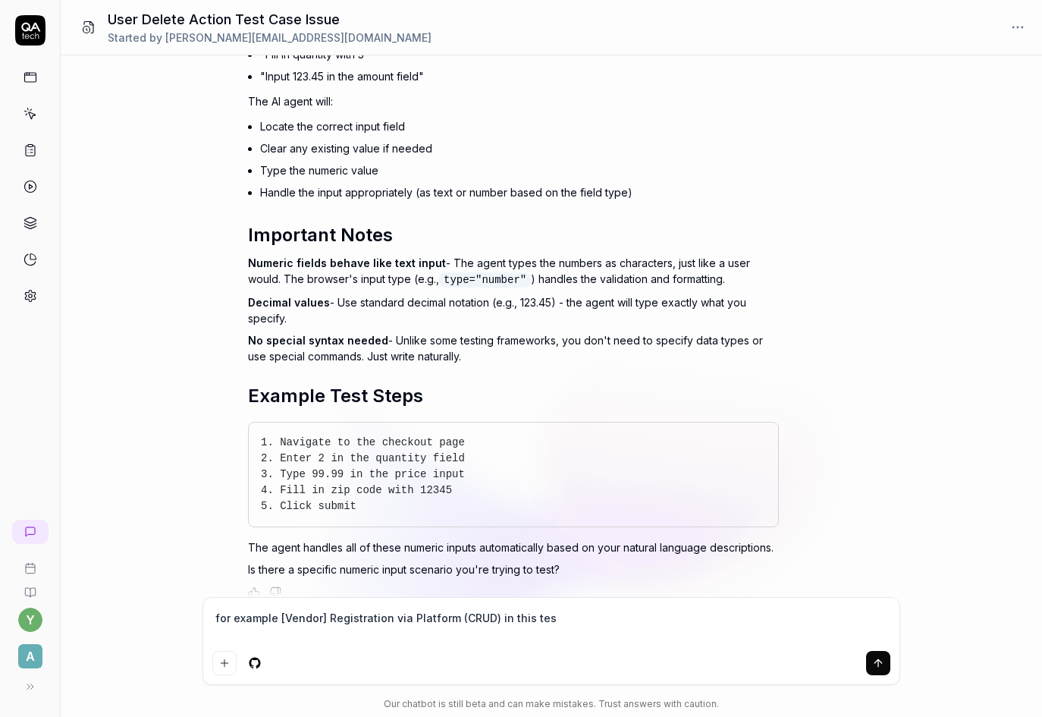
type textarea "for example [Vendor] Registration via Platform (CRUD) in this test"
type textarea "*"
type textarea "for example [Vendor] Registration via Platform (CRUD) in this test"
type textarea "*"
type textarea "for example [Vendor] Registration via Platform (CRUD) in this test I"
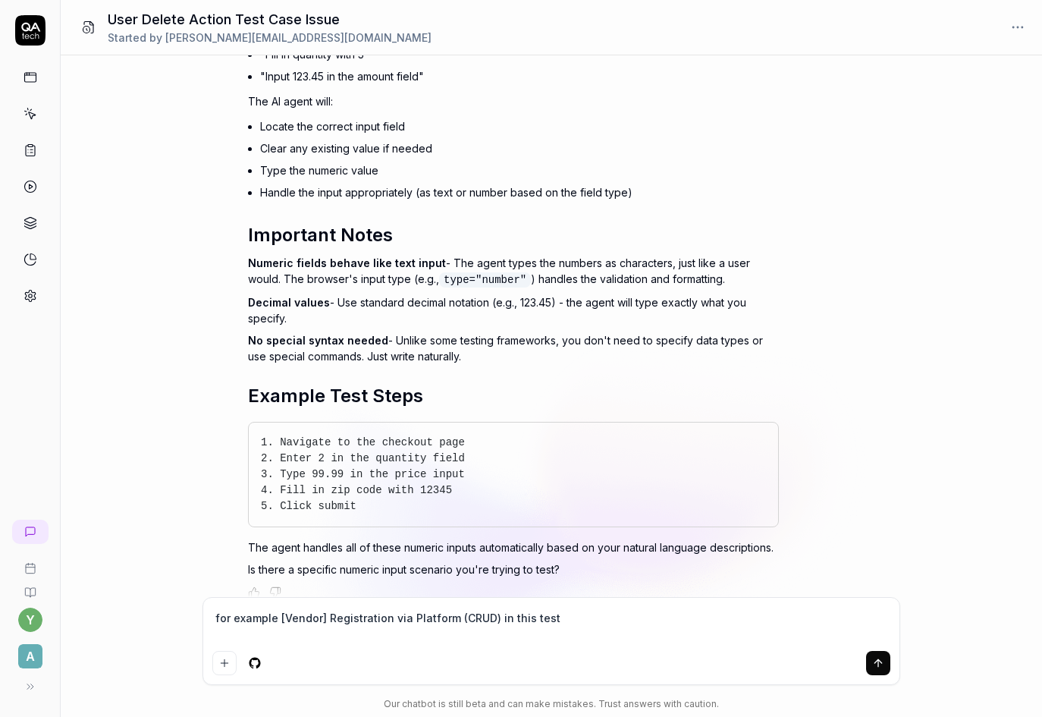
type textarea "*"
type textarea "for example [Vendor] Registration via Platform (CRUD) in this test I"
type textarea "*"
type textarea "for example [Vendor] Registration via Platform (CRUD) in this test I c"
type textarea "*"
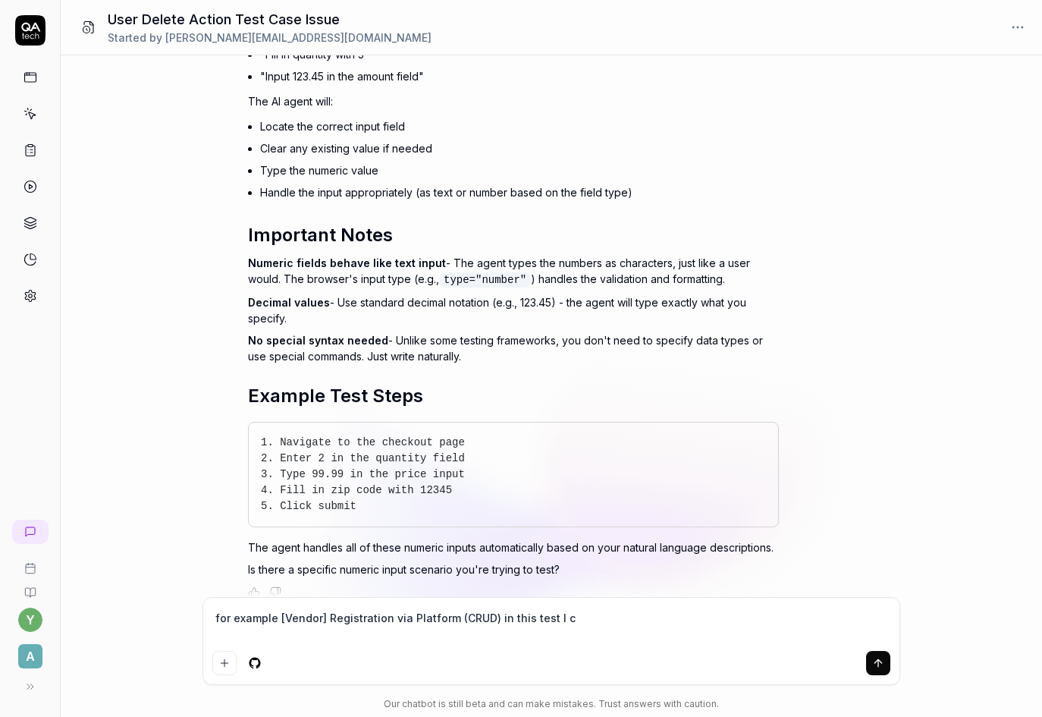
type textarea "for example [Vendor] Registration via Platform (CRUD) in this test I ca"
type textarea "*"
type textarea "for example [Vendor] Registration via Platform (CRUD) in this test I c"
type textarea "*"
type textarea "for example [Vendor] Registration via Platform (CRUD) in this test I"
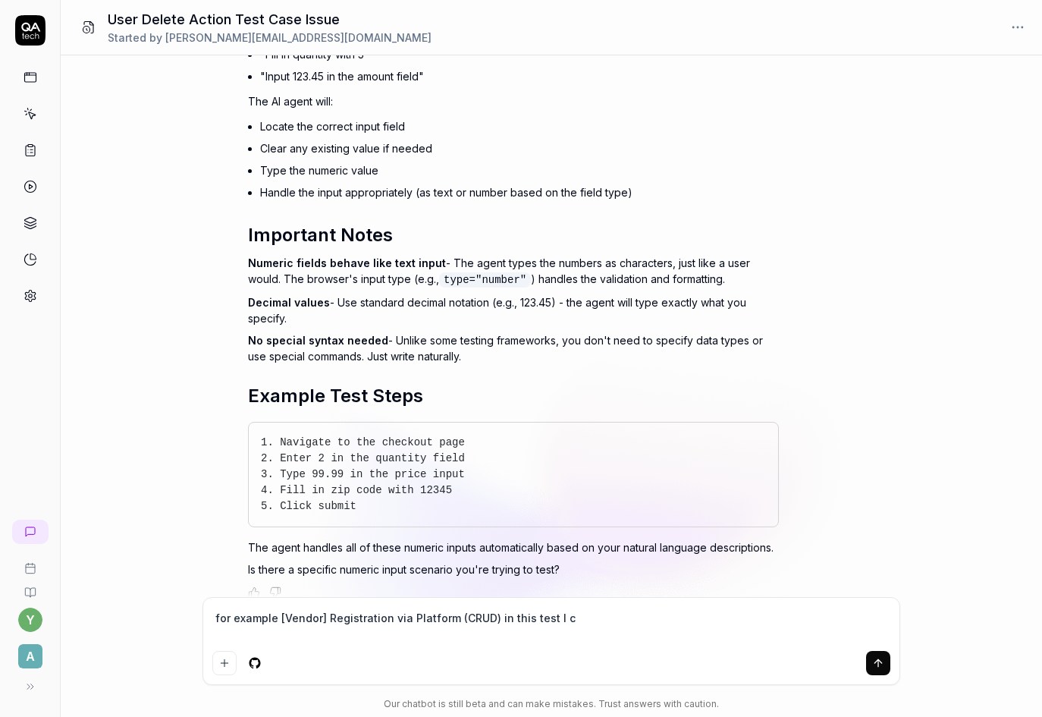
type textarea "*"
type textarea "for example [Vendor] Registration via Platform (CRUD) in this test I"
type textarea "*"
type textarea "for example [Vendor] Registration via Platform (CRUD) in this test"
type textarea "*"
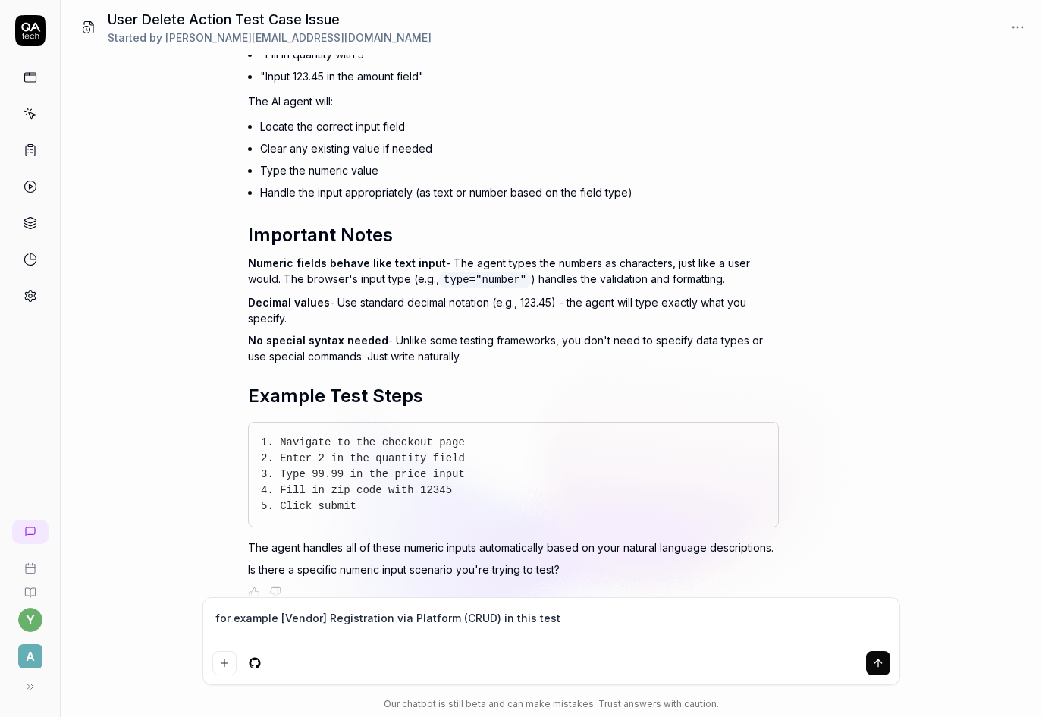
type textarea "for example [Vendor] Registration via Platform (CRUD) in this test w"
type textarea "*"
type textarea "for example [Vendor] Registration via Platform (CRUD) in this test we"
click at [646, 617] on textarea "for example [Vendor] Registration via Platform (CRUD) in this test the value is…" at bounding box center [551, 626] width 678 height 38
click at [693, 616] on textarea "for example [Vendor] Registration via Platform (CRUD) in this test the value is…" at bounding box center [551, 626] width 678 height 38
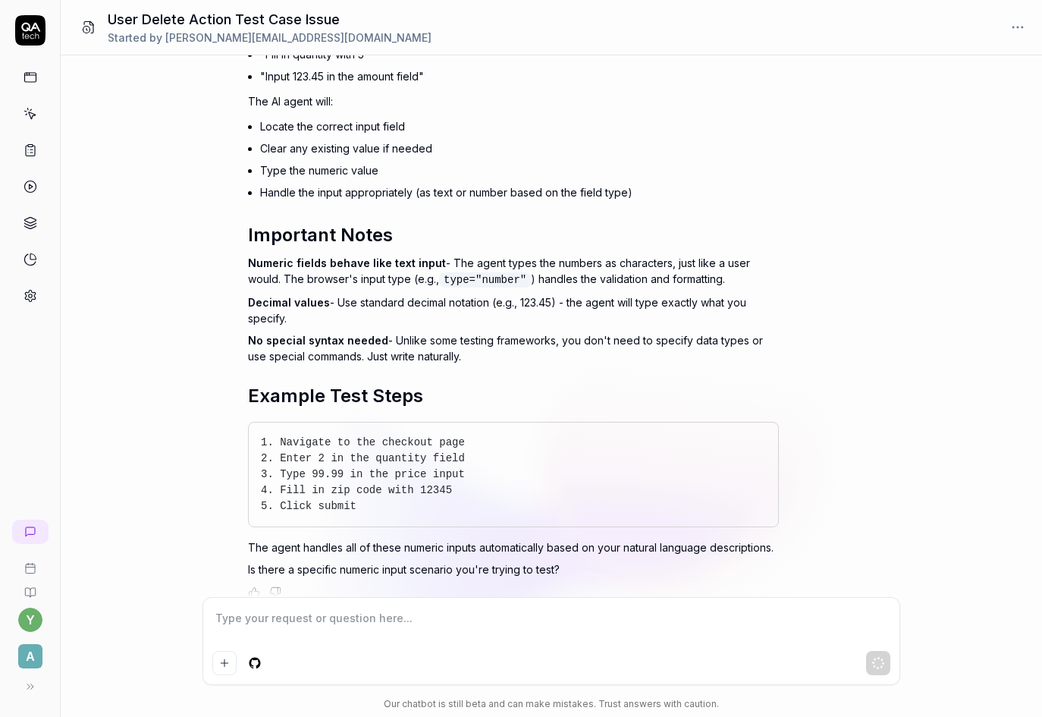
scroll to position [2233, 0]
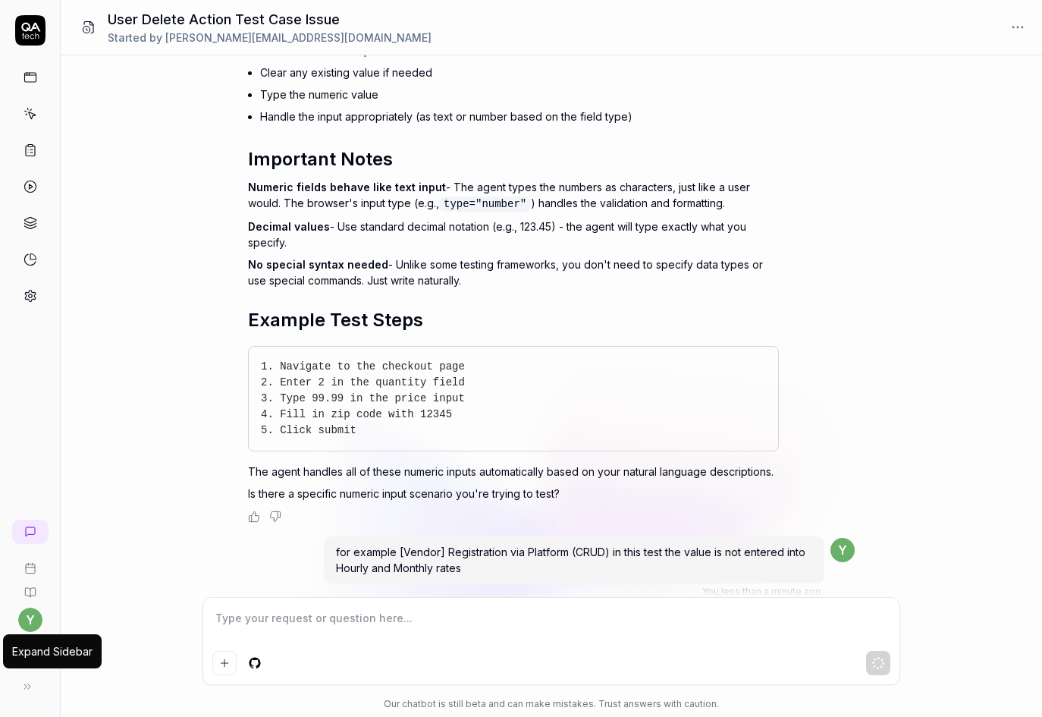
click at [34, 681] on button at bounding box center [27, 686] width 30 height 30
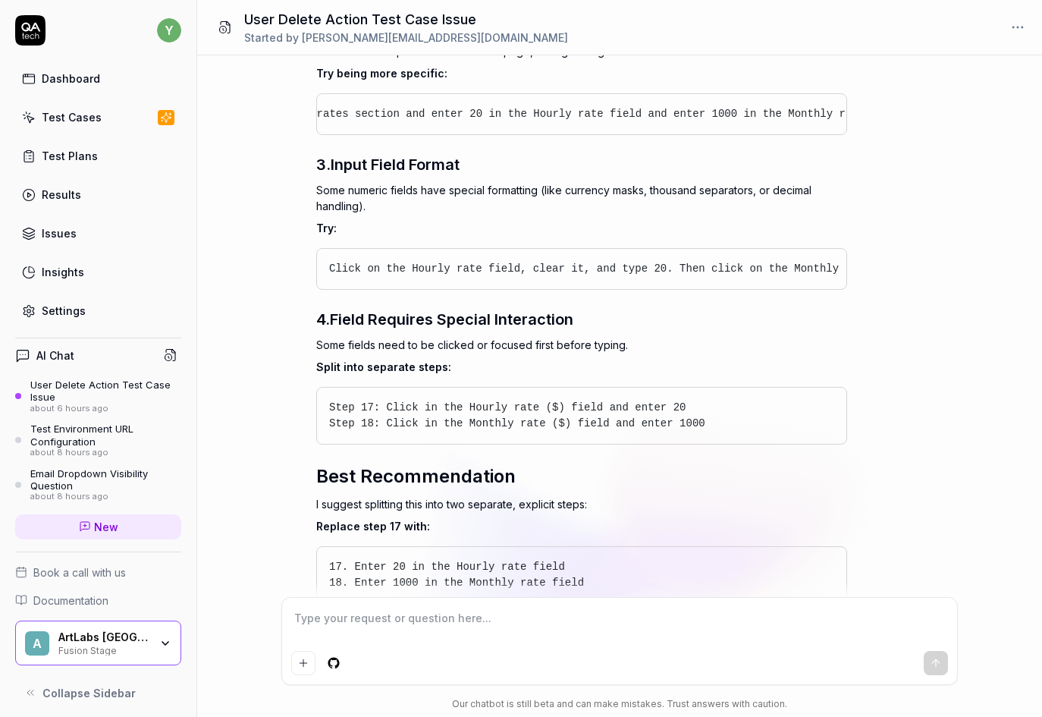
scroll to position [3202, 0]
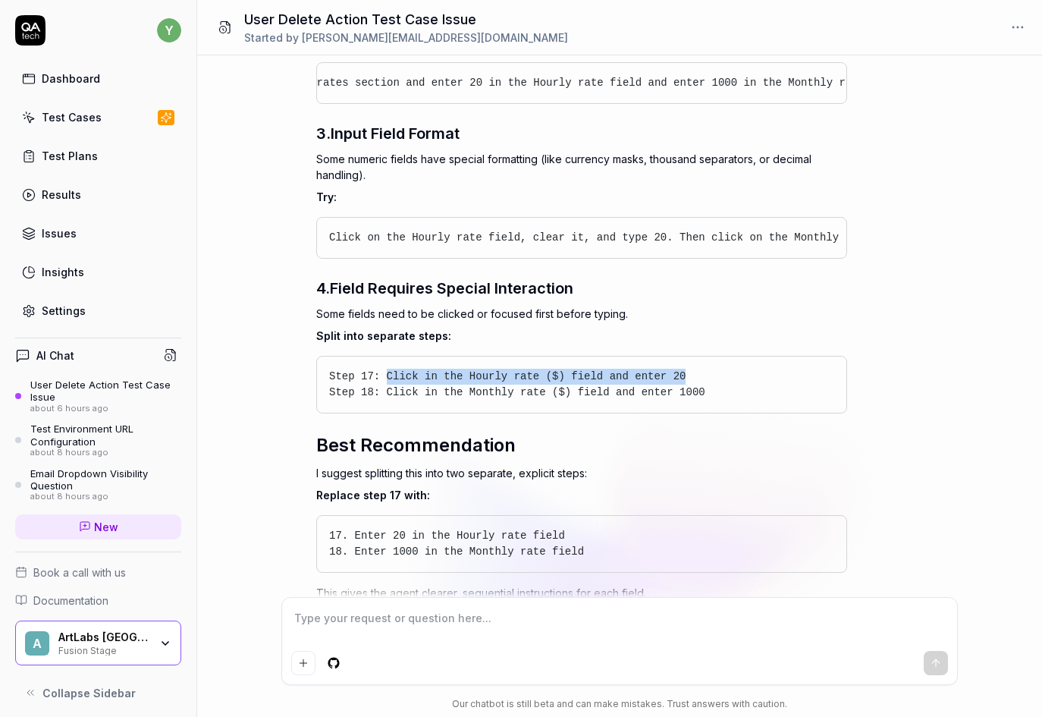
drag, startPoint x: 382, startPoint y: 391, endPoint x: 659, endPoint y: 394, distance: 276.9
click at [659, 394] on pre "Step 17: Click in the Hourly rate ($) field and enter 20 Step 18: Click in the …" at bounding box center [581, 385] width 505 height 32
copy span "Click in the Hourly rate ($) field and enter 20"
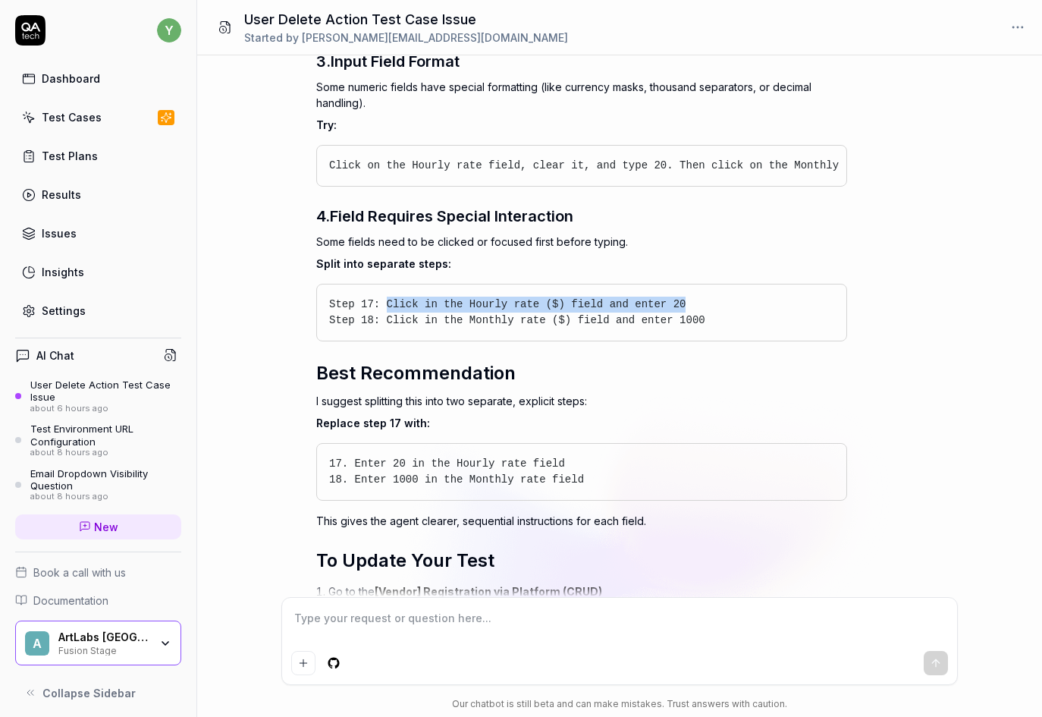
scroll to position [3277, 0]
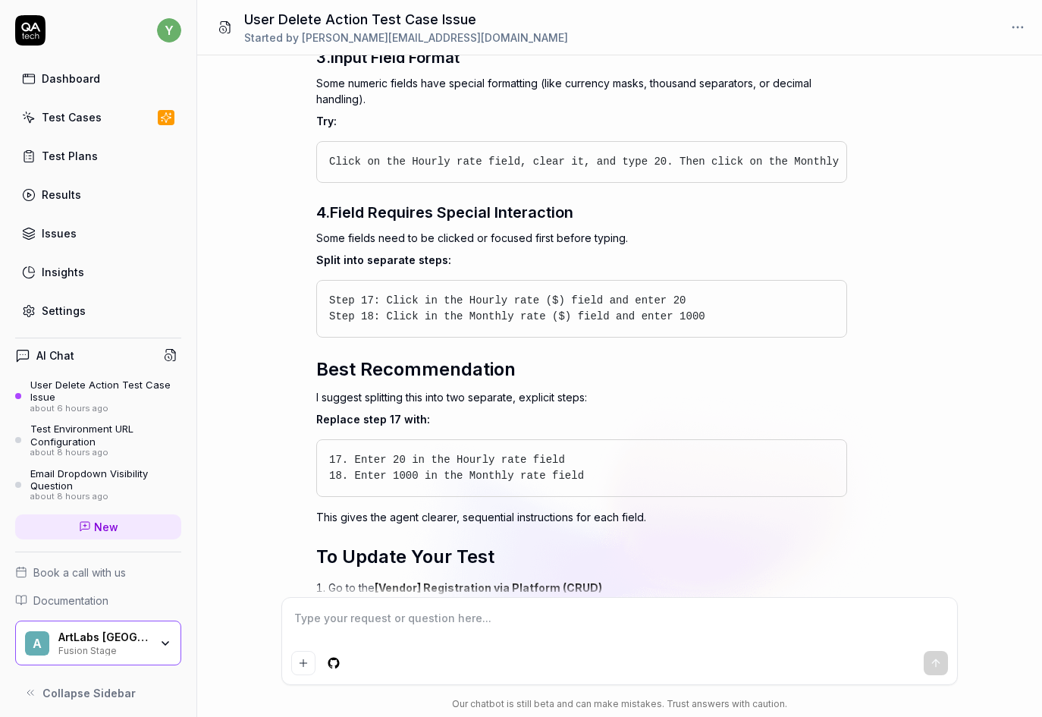
click at [381, 620] on textarea at bounding box center [619, 626] width 656 height 38
drag, startPoint x: 440, startPoint y: 475, endPoint x: 534, endPoint y: 473, distance: 94.1
click at [534, 466] on span "17. Enter 20 in the Hourly rate field" at bounding box center [447, 460] width 236 height 12
click at [412, 629] on textarea at bounding box center [619, 626] width 656 height 38
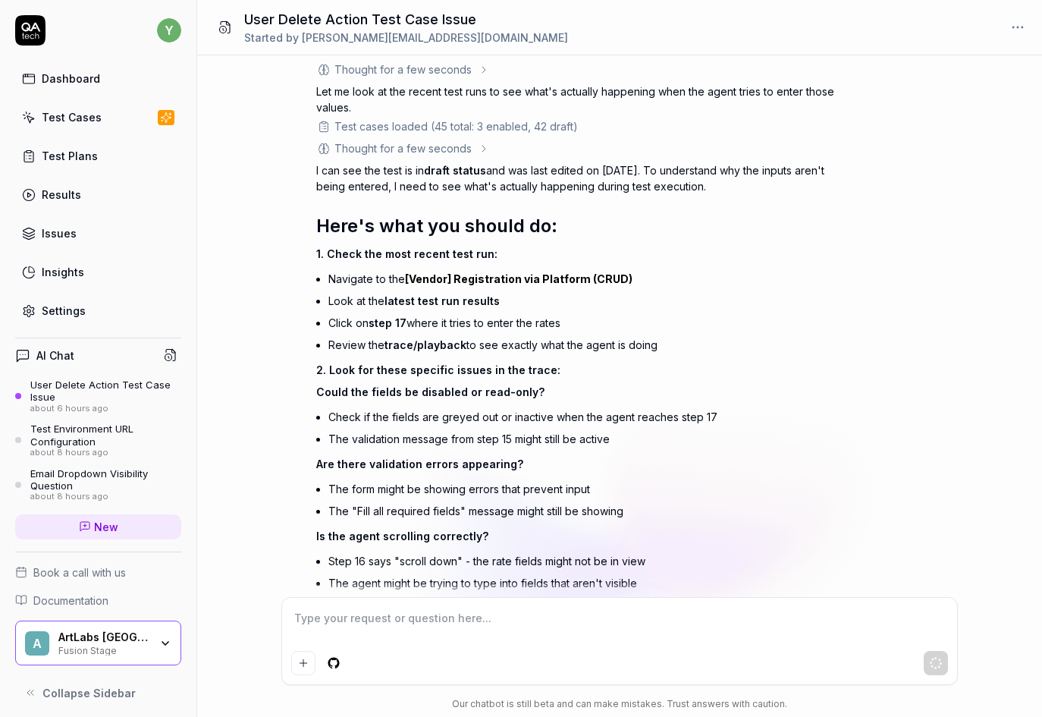
scroll to position [3944, 0]
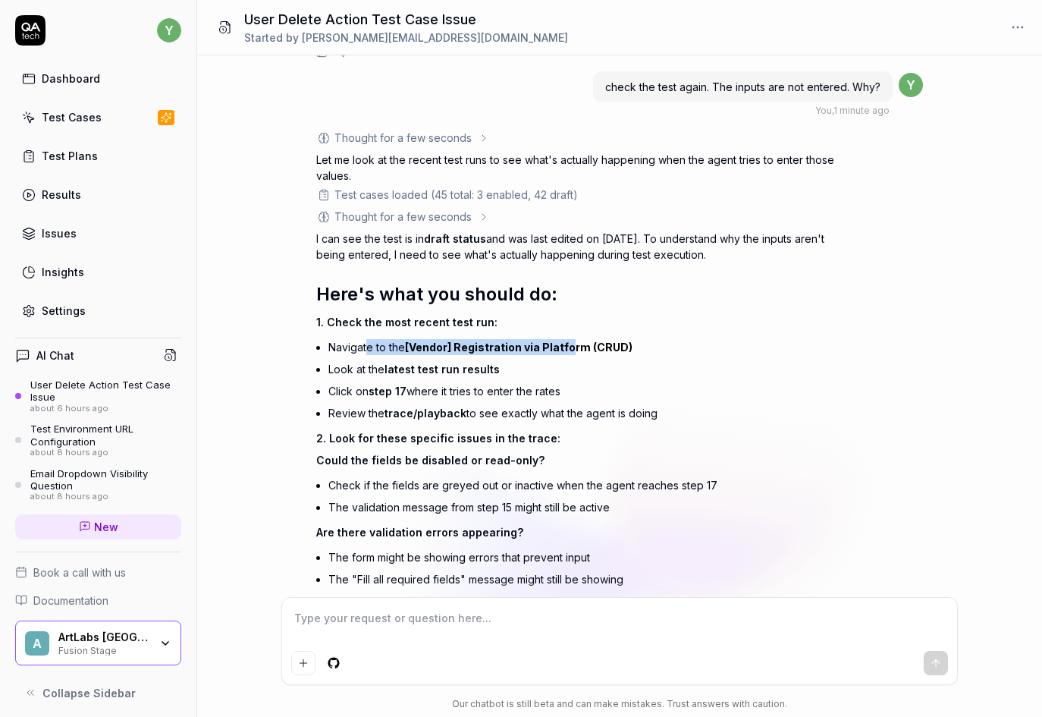
drag, startPoint x: 367, startPoint y: 366, endPoint x: 571, endPoint y: 364, distance: 204.1
click at [571, 358] on li "Navigate to the [Vendor] Registration via Platform (CRUD)" at bounding box center [588, 347] width 519 height 22
drag, startPoint x: 416, startPoint y: 387, endPoint x: 475, endPoint y: 385, distance: 59.2
click at [475, 376] on span "latest test run results" at bounding box center [442, 369] width 115 height 13
drag, startPoint x: 402, startPoint y: 405, endPoint x: 544, endPoint y: 401, distance: 141.9
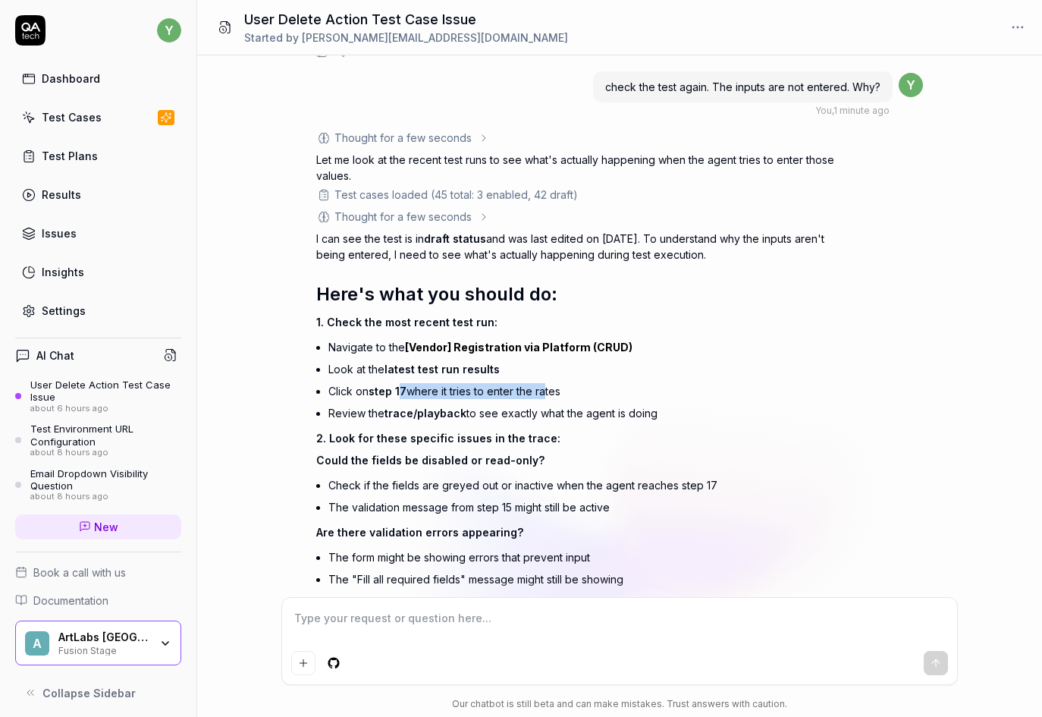
click at [544, 401] on li "Click on step 17 where it tries to enter the rates" at bounding box center [588, 391] width 519 height 22
drag, startPoint x: 396, startPoint y: 428, endPoint x: 622, endPoint y: 426, distance: 226.1
click at [622, 424] on li "Review the trace/playback to see exactly what the agent is doing" at bounding box center [588, 413] width 519 height 22
drag, startPoint x: 376, startPoint y: 451, endPoint x: 529, endPoint y: 450, distance: 152.5
click at [529, 445] on span "2. Look for these specific issues in the trace:" at bounding box center [438, 438] width 244 height 13
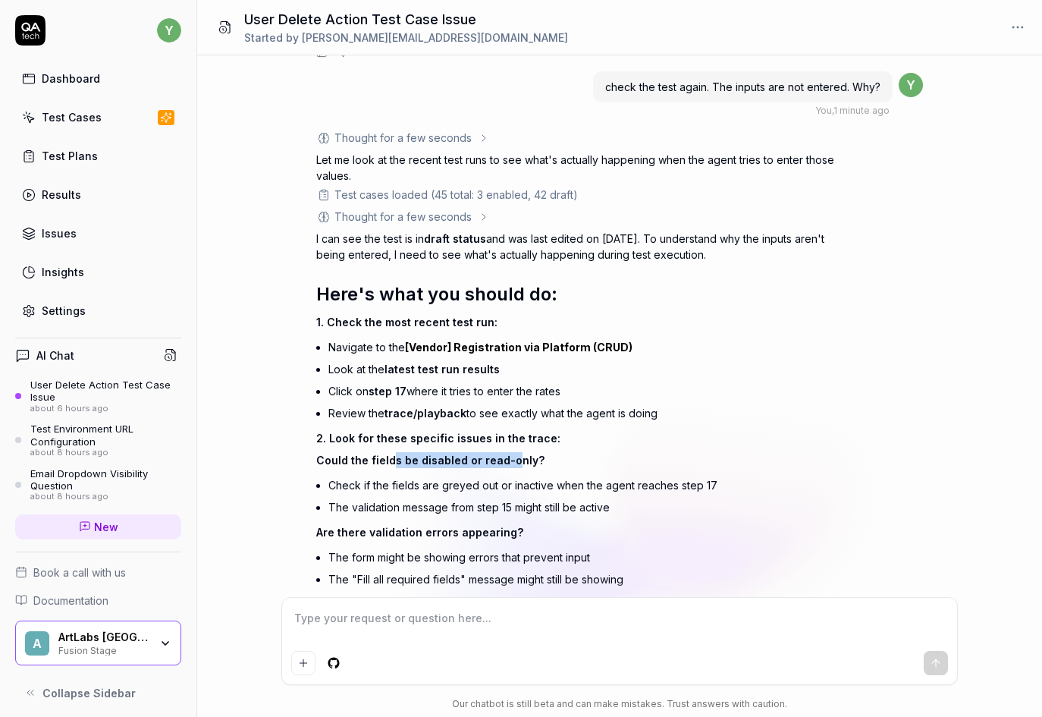
drag, startPoint x: 391, startPoint y: 478, endPoint x: 511, endPoint y: 478, distance: 119.1
click at [511, 467] on span "Could the fields be disabled or read-only?" at bounding box center [430, 460] width 228 height 13
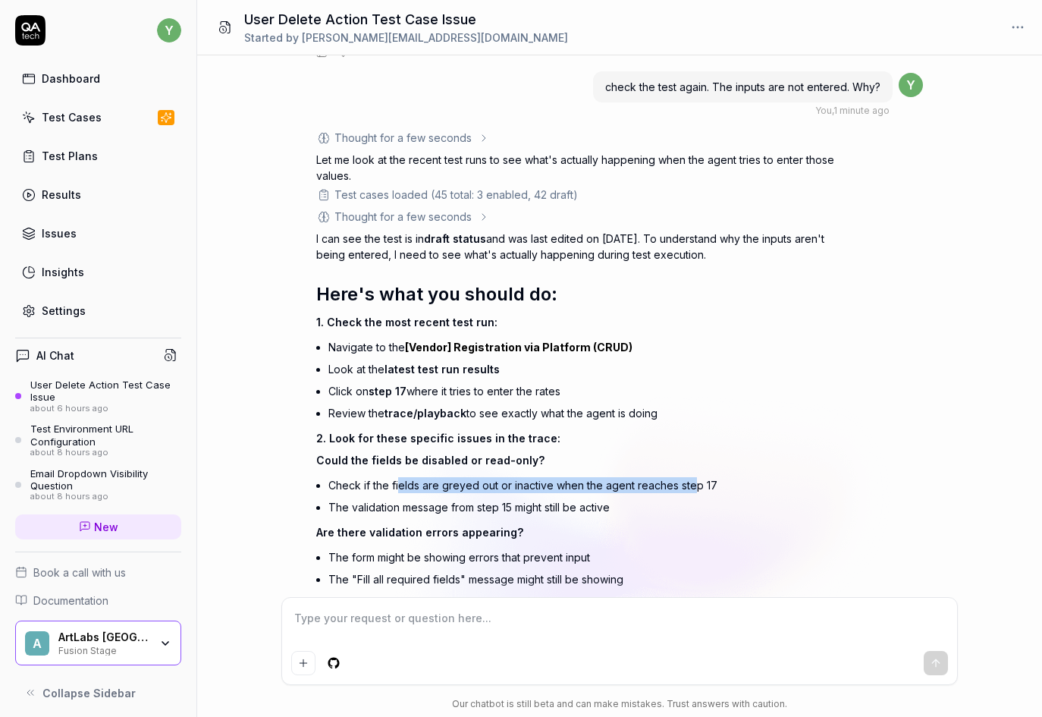
drag, startPoint x: 401, startPoint y: 507, endPoint x: 696, endPoint y: 505, distance: 295.1
click at [696, 496] on li "Check if the fields are greyed out or inactive when the agent reaches step 17" at bounding box center [588, 485] width 519 height 22
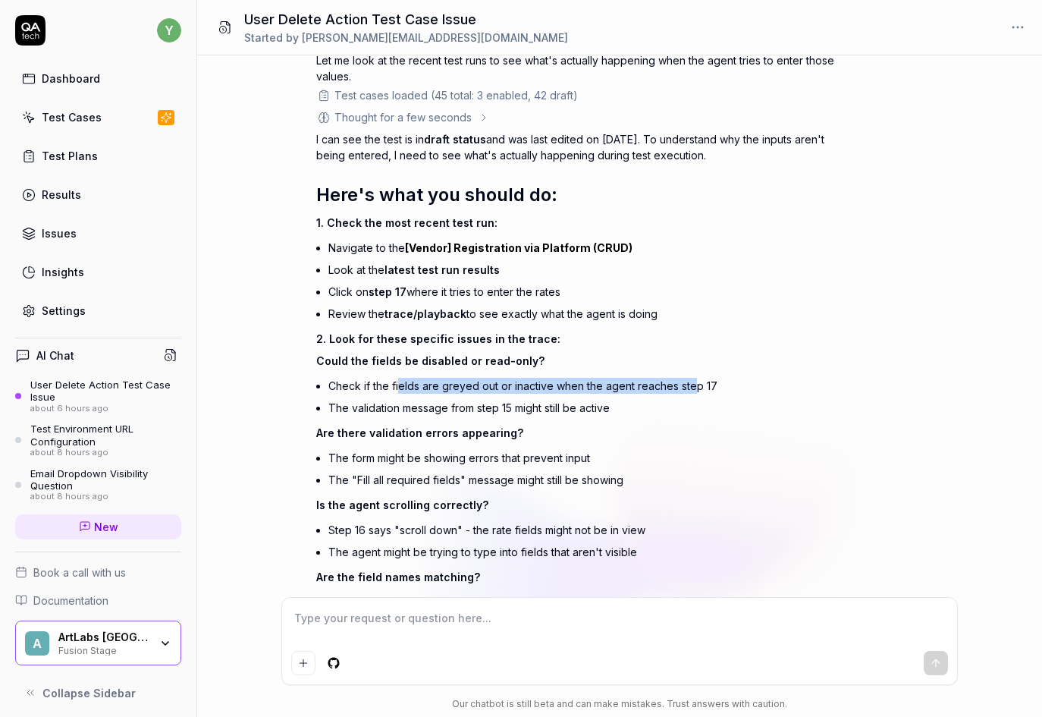
scroll to position [4095, 0]
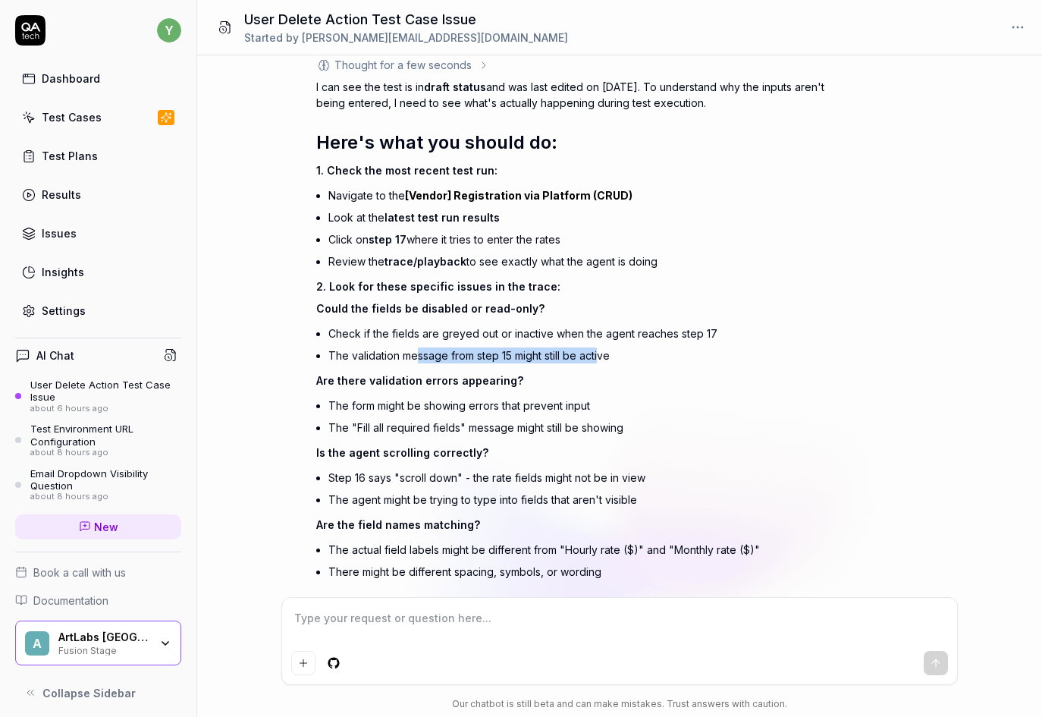
drag, startPoint x: 415, startPoint y: 372, endPoint x: 602, endPoint y: 376, distance: 186.7
click at [601, 366] on li "The validation message from step 15 might still be active" at bounding box center [588, 355] width 519 height 22
drag, startPoint x: 392, startPoint y: 397, endPoint x: 499, endPoint y: 395, distance: 107.0
click at [499, 387] on span "Are there validation errors appearing?" at bounding box center [419, 380] width 207 height 13
drag, startPoint x: 364, startPoint y: 423, endPoint x: 525, endPoint y: 420, distance: 160.9
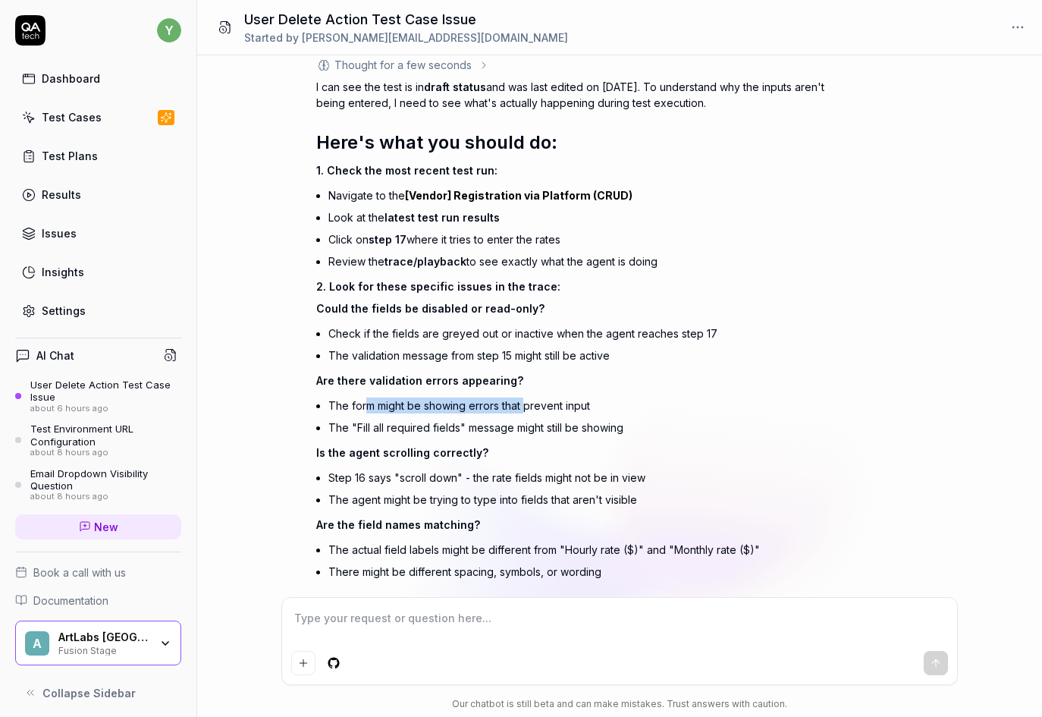
click at [525, 417] on li "The form might be showing errors that prevent input" at bounding box center [588, 406] width 519 height 22
drag, startPoint x: 415, startPoint y: 443, endPoint x: 583, endPoint y: 444, distance: 168.4
click at [583, 439] on li "The "Fill all required fields" message might still be showing" at bounding box center [588, 428] width 519 height 22
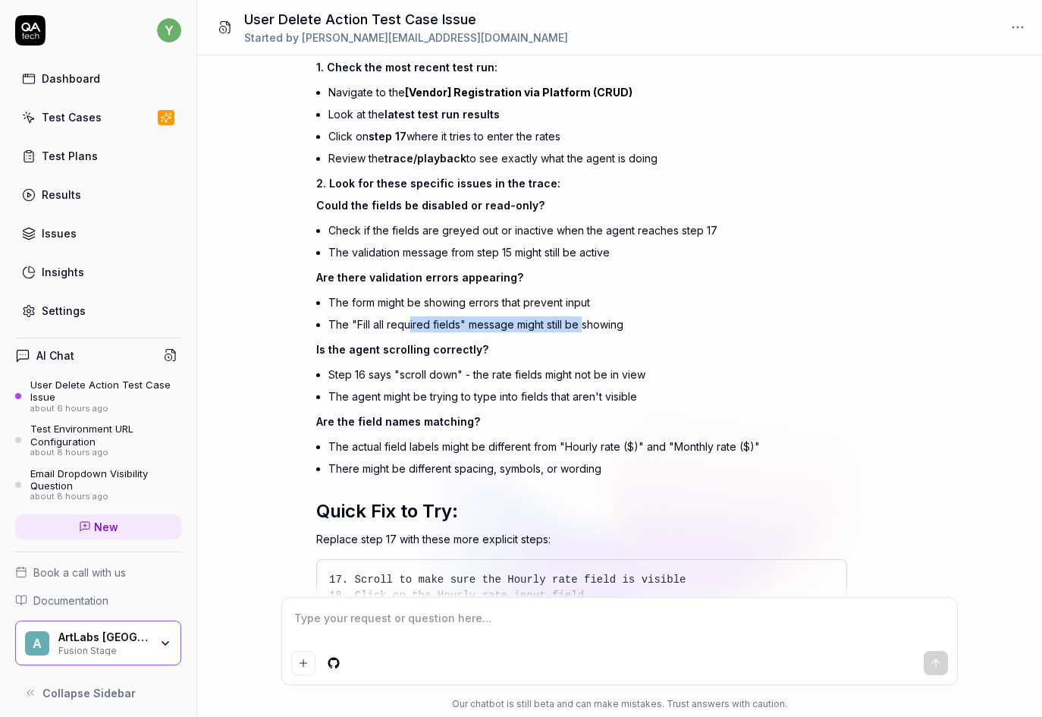
scroll to position [4247, 0]
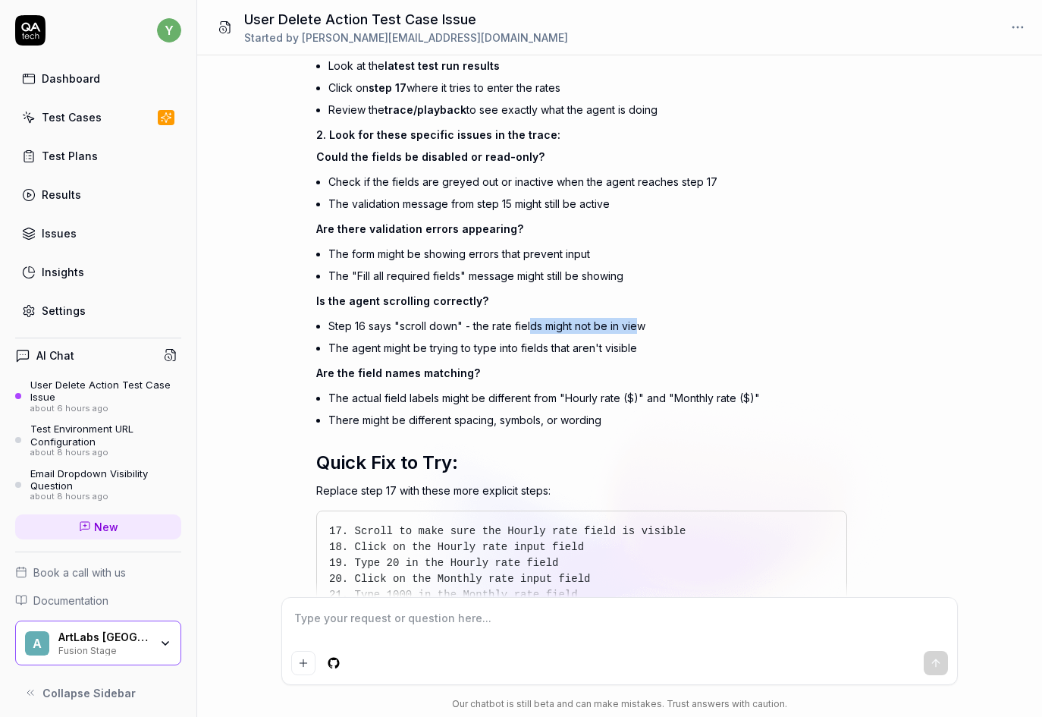
drag, startPoint x: 529, startPoint y: 343, endPoint x: 635, endPoint y: 340, distance: 106.3
click at [635, 337] on li "Step 16 says "scroll down" - the rate fields might not be in view" at bounding box center [588, 326] width 519 height 22
drag, startPoint x: 395, startPoint y: 367, endPoint x: 627, endPoint y: 363, distance: 232.2
click at [627, 359] on li "The agent might be trying to type into fields that aren't visible" at bounding box center [588, 348] width 519 height 22
drag, startPoint x: 386, startPoint y: 385, endPoint x: 469, endPoint y: 383, distance: 82.7
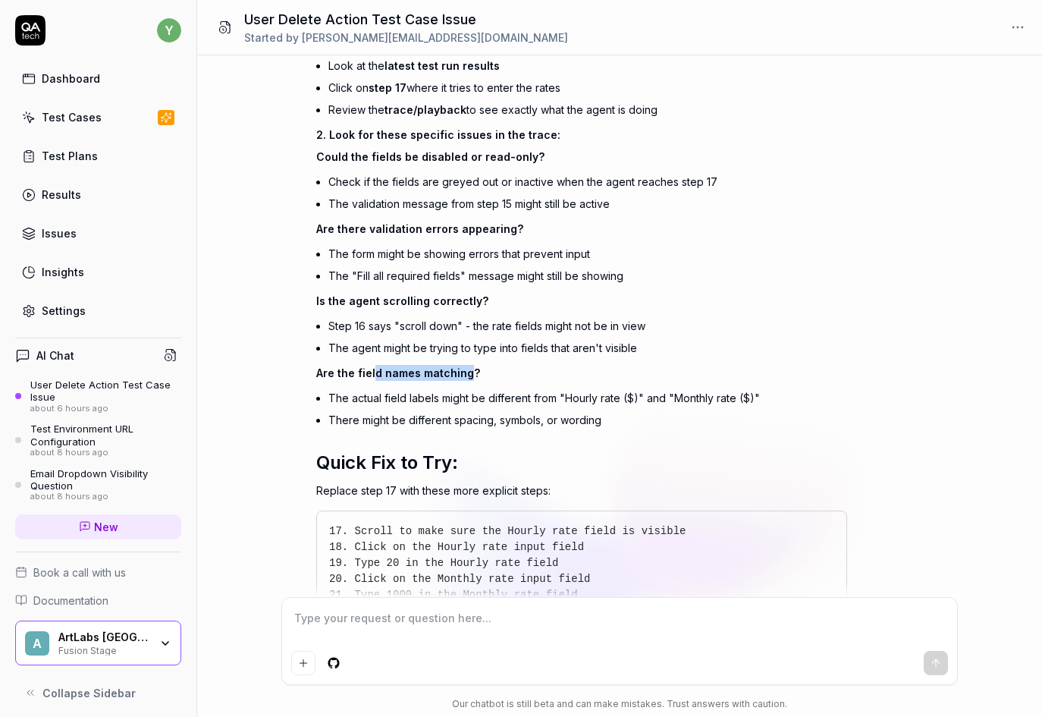
click at [469, 381] on p "Are the field names matching?" at bounding box center [581, 373] width 531 height 16
drag, startPoint x: 413, startPoint y: 413, endPoint x: 617, endPoint y: 406, distance: 203.4
click at [617, 406] on li "The actual field labels might be different from "Hourly rate ($)" and "Monthly …" at bounding box center [588, 398] width 519 height 22
drag, startPoint x: 417, startPoint y: 436, endPoint x: 561, endPoint y: 454, distance: 145.3
click at [559, 431] on li "There might be different spacing, symbols, or wording" at bounding box center [588, 420] width 519 height 22
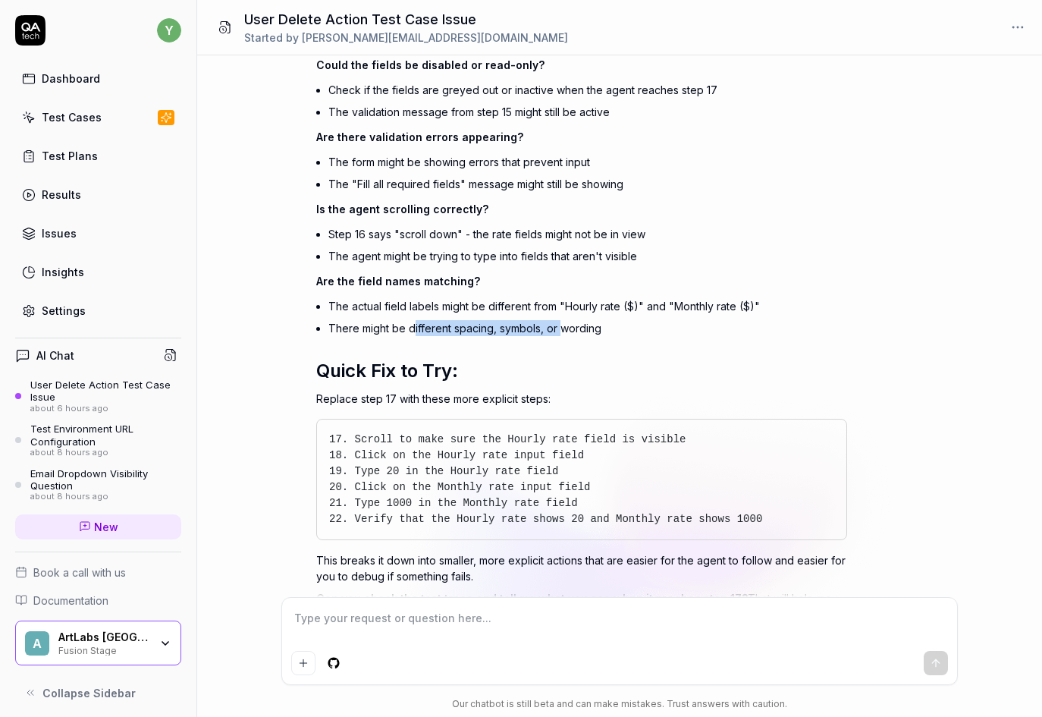
scroll to position [4418, 0]
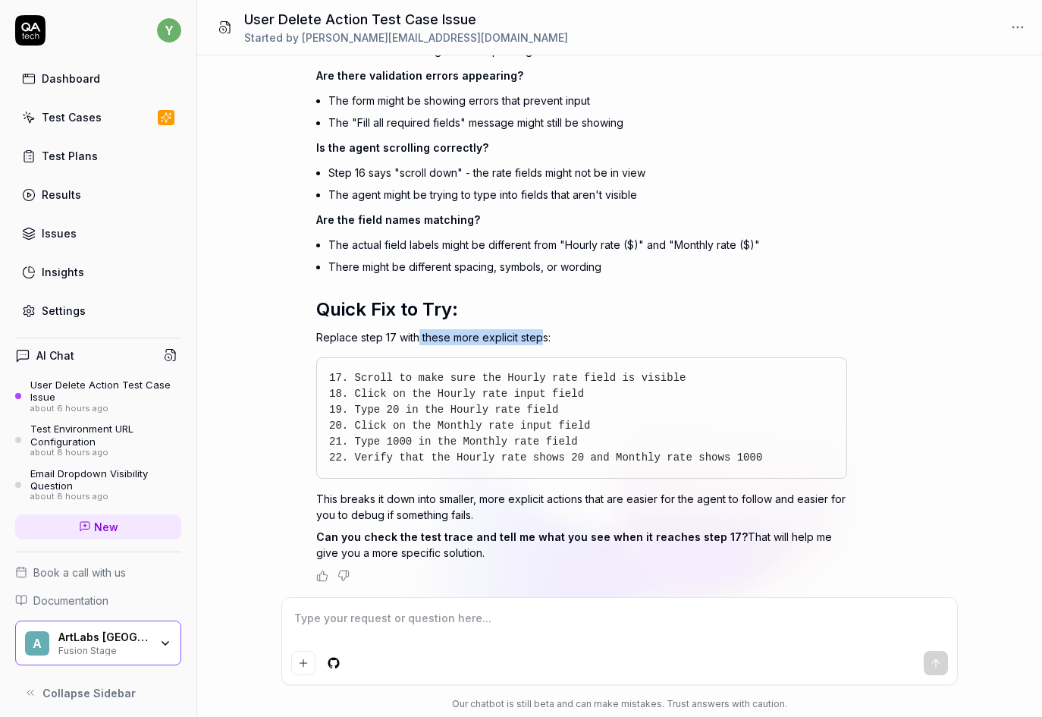
drag, startPoint x: 419, startPoint y: 338, endPoint x: 542, endPoint y: 339, distance: 123.7
click at [542, 339] on p "Replace step 17 with these more explicit steps:" at bounding box center [581, 337] width 531 height 16
drag, startPoint x: 425, startPoint y: 376, endPoint x: 603, endPoint y: 381, distance: 178.3
click at [603, 380] on span "17. Scroll to make sure the Hourly rate field is visible" at bounding box center [507, 378] width 357 height 12
drag, startPoint x: 456, startPoint y: 391, endPoint x: 556, endPoint y: 389, distance: 100.2
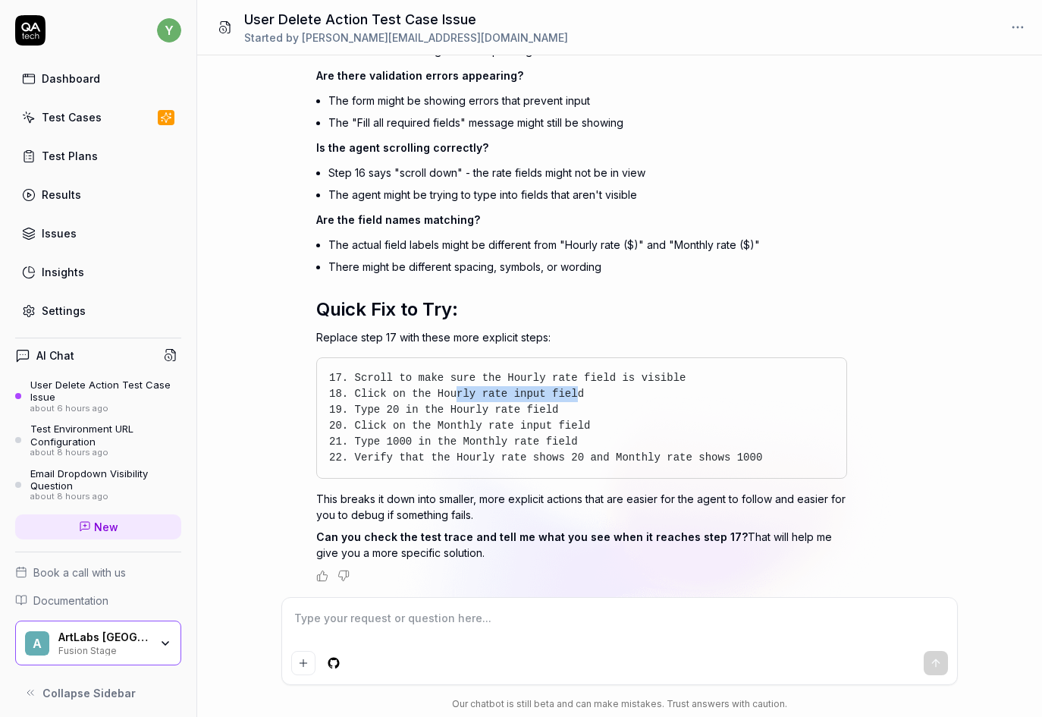
click at [556, 389] on span "18. Click on the Hourly rate input field" at bounding box center [456, 394] width 255 height 12
drag, startPoint x: 395, startPoint y: 411, endPoint x: 520, endPoint y: 405, distance: 125.3
click at [520, 405] on span "19. Type 20 in the Hourly rate field" at bounding box center [443, 410] width 229 height 12
drag, startPoint x: 439, startPoint y: 425, endPoint x: 563, endPoint y: 424, distance: 124.4
click at [563, 424] on span "20. Click on the Monthly rate input field" at bounding box center [459, 426] width 261 height 12
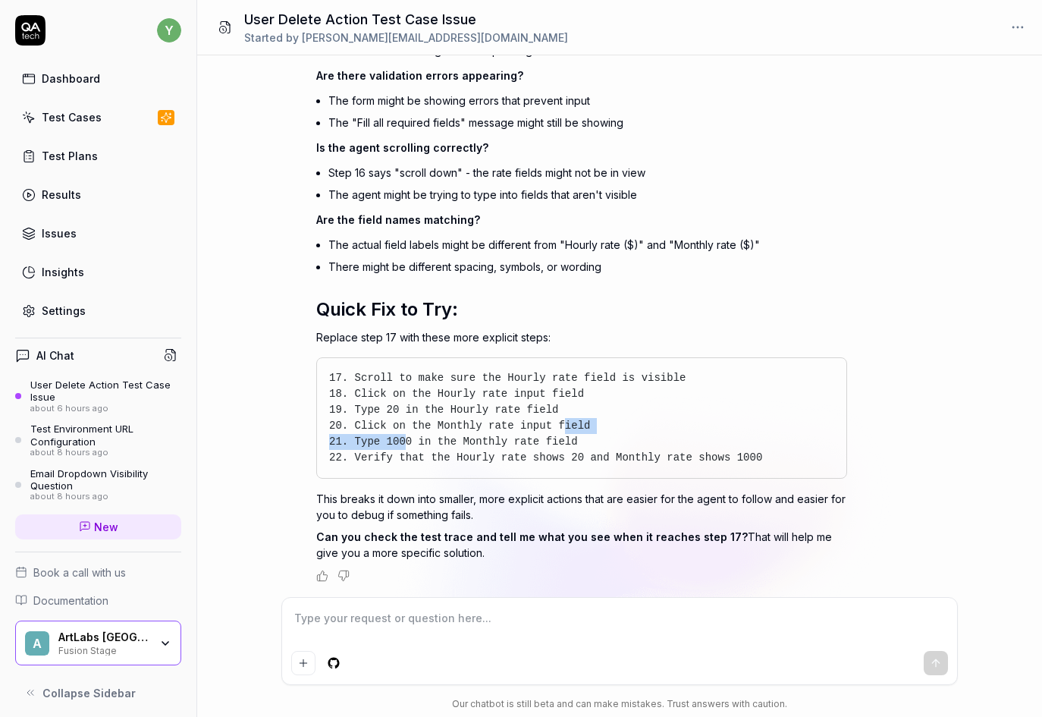
drag, startPoint x: 402, startPoint y: 447, endPoint x: 548, endPoint y: 432, distance: 146.4
click at [548, 432] on pre "17. Scroll to make sure the Hourly rate field is visible 18. Click on the Hourl…" at bounding box center [581, 418] width 505 height 96
drag, startPoint x: 452, startPoint y: 456, endPoint x: 615, endPoint y: 455, distance: 162.4
click at [615, 455] on span "22. Verify that the Hourly rate shows 20 and Monthly rate shows 1000" at bounding box center [545, 457] width 433 height 12
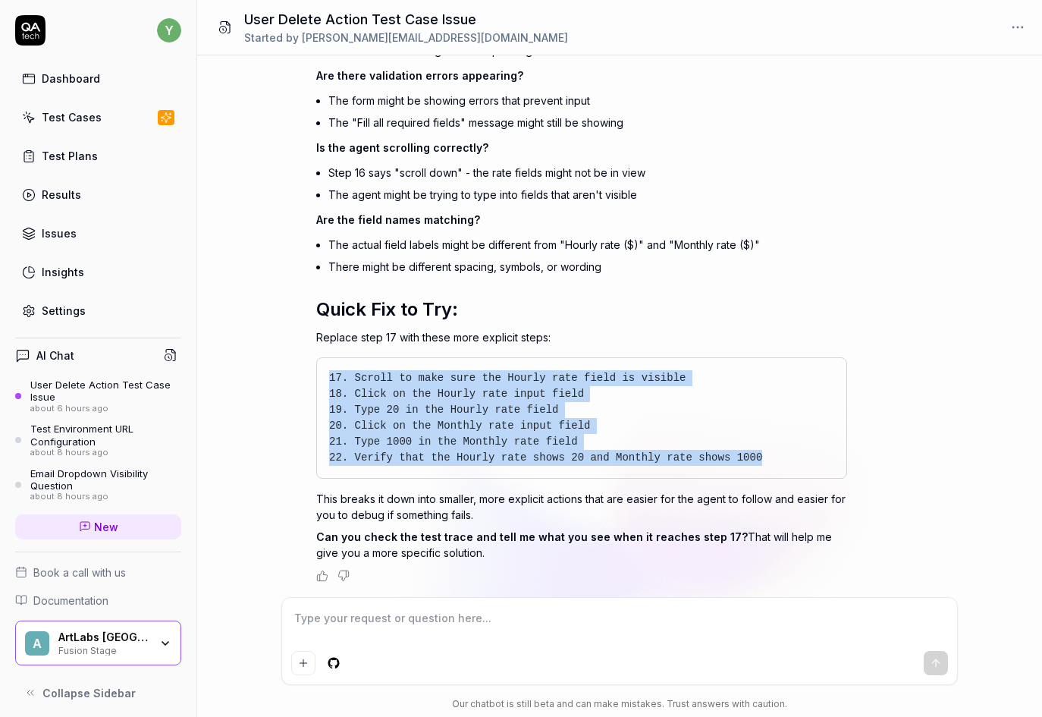
drag, startPoint x: 726, startPoint y: 449, endPoint x: 324, endPoint y: 376, distance: 408.6
click at [324, 376] on div "17. Scroll to make sure the Hourly rate field is visible 18. Click on the Hourl…" at bounding box center [581, 417] width 531 height 121
copy code "17. Scroll to make sure the Hourly rate field is visible 18. Click on the Hourl…"
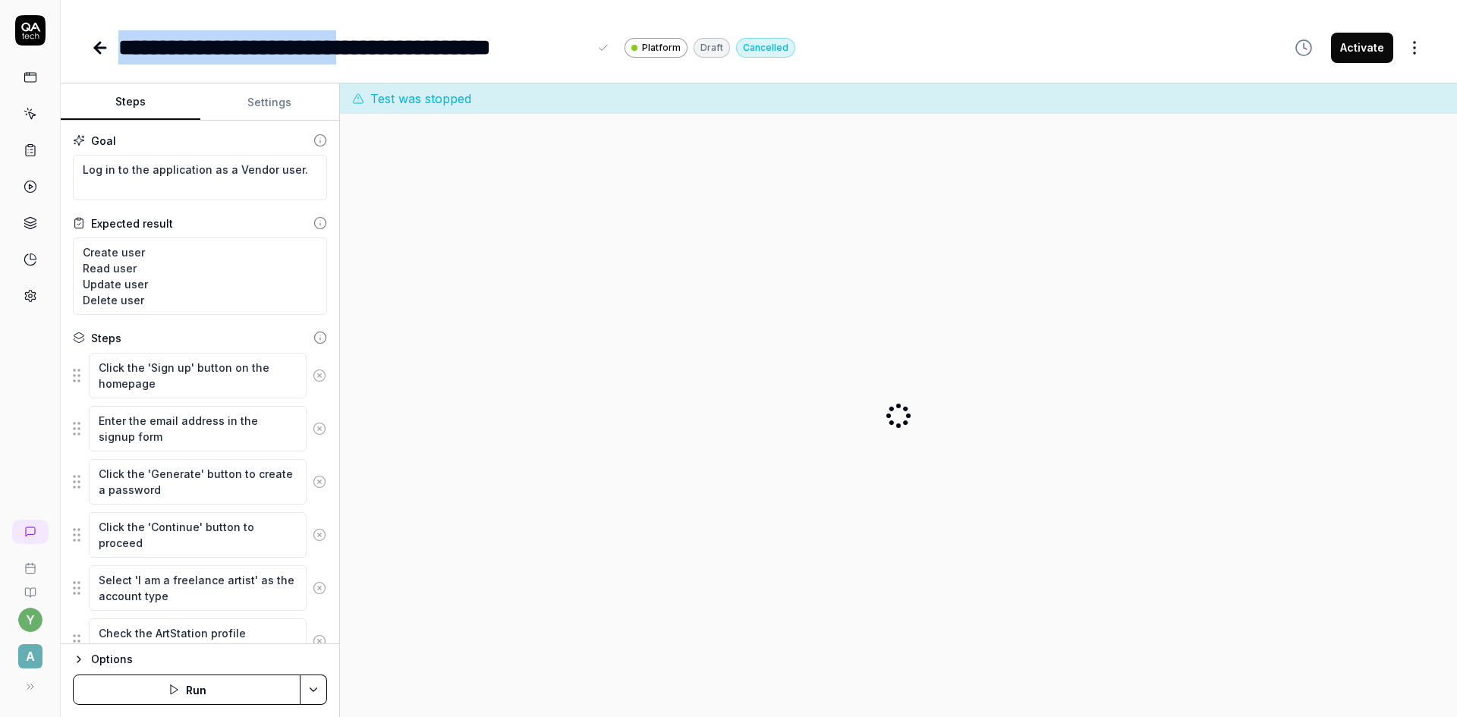
type textarea "*"
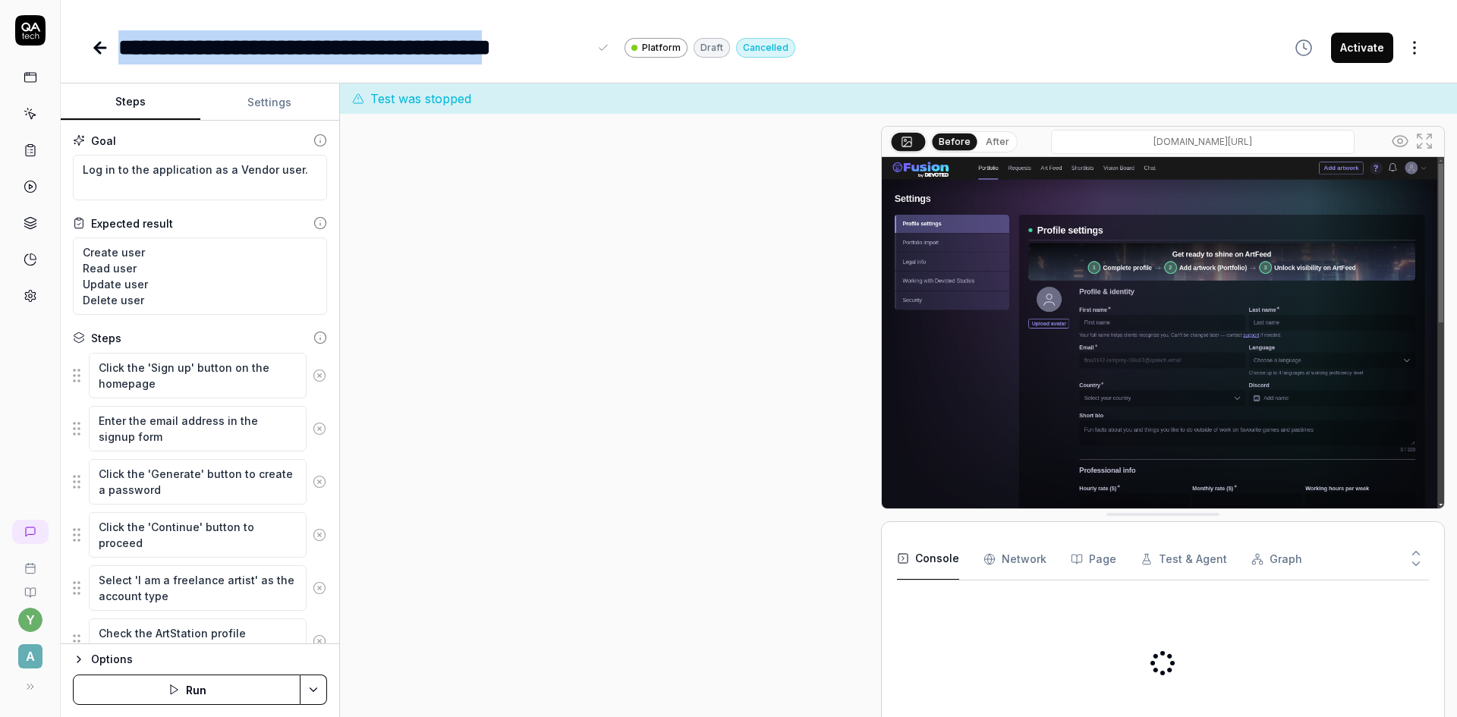
scroll to position [630, 0]
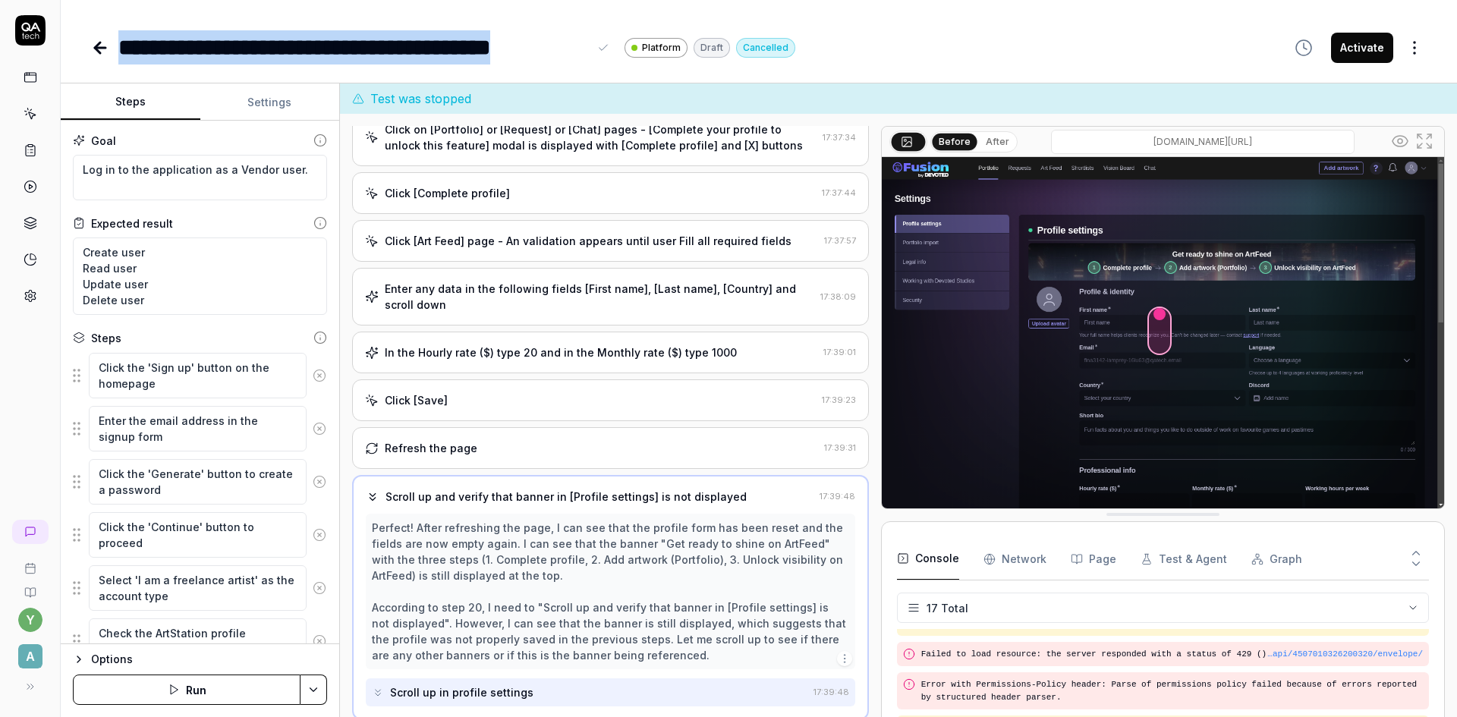
drag, startPoint x: 122, startPoint y: 58, endPoint x: 586, endPoint y: 49, distance: 464.4
click at [586, 49] on div "**********" at bounding box center [353, 47] width 470 height 34
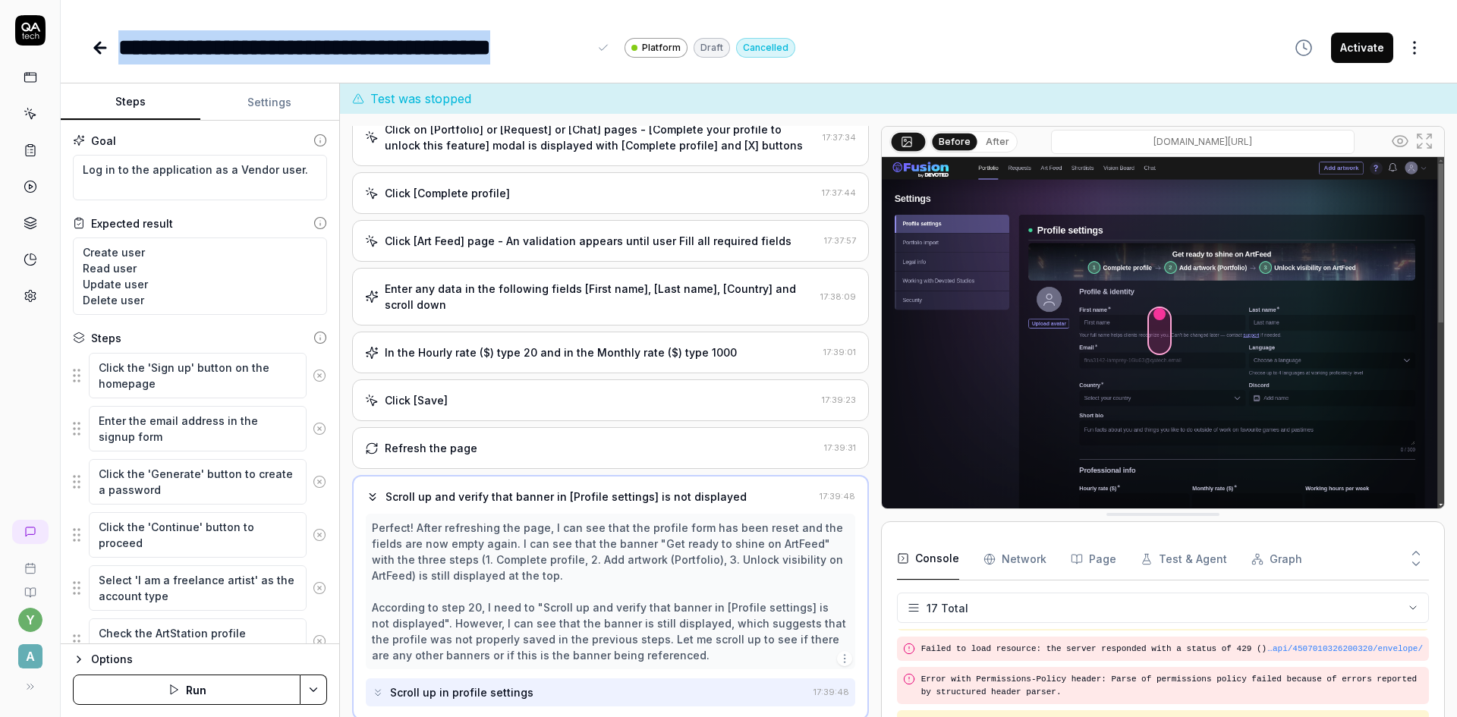
scroll to position [513, 0]
copy div "**********"
